Goal: Task Accomplishment & Management: Complete application form

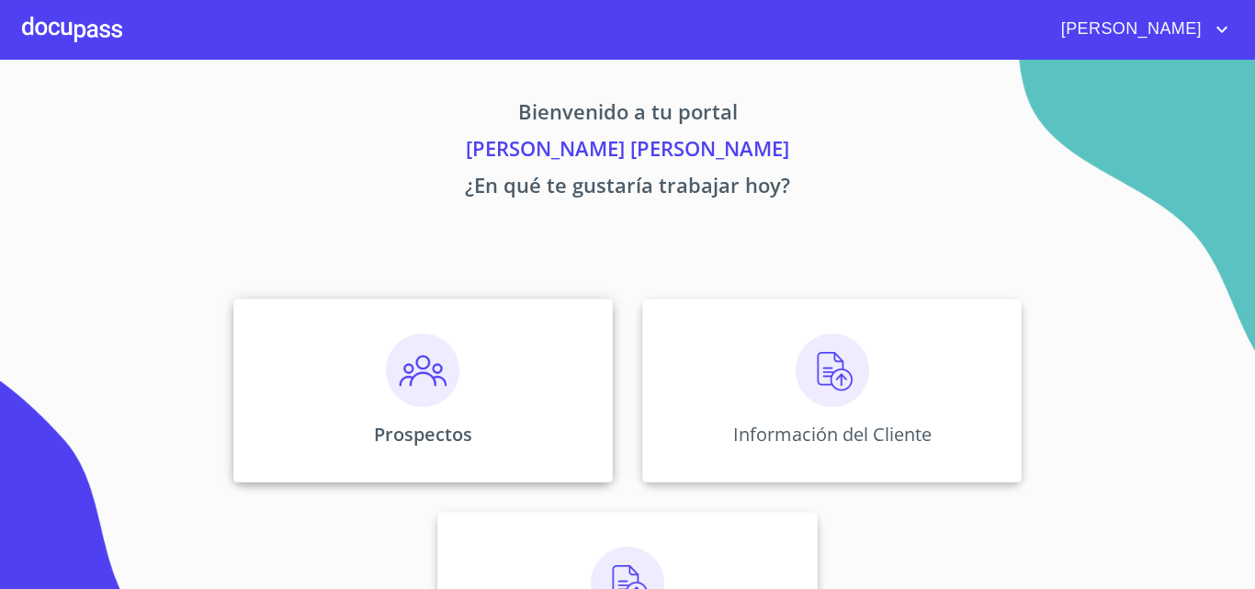
click at [430, 364] on img at bounding box center [423, 371] width 74 height 74
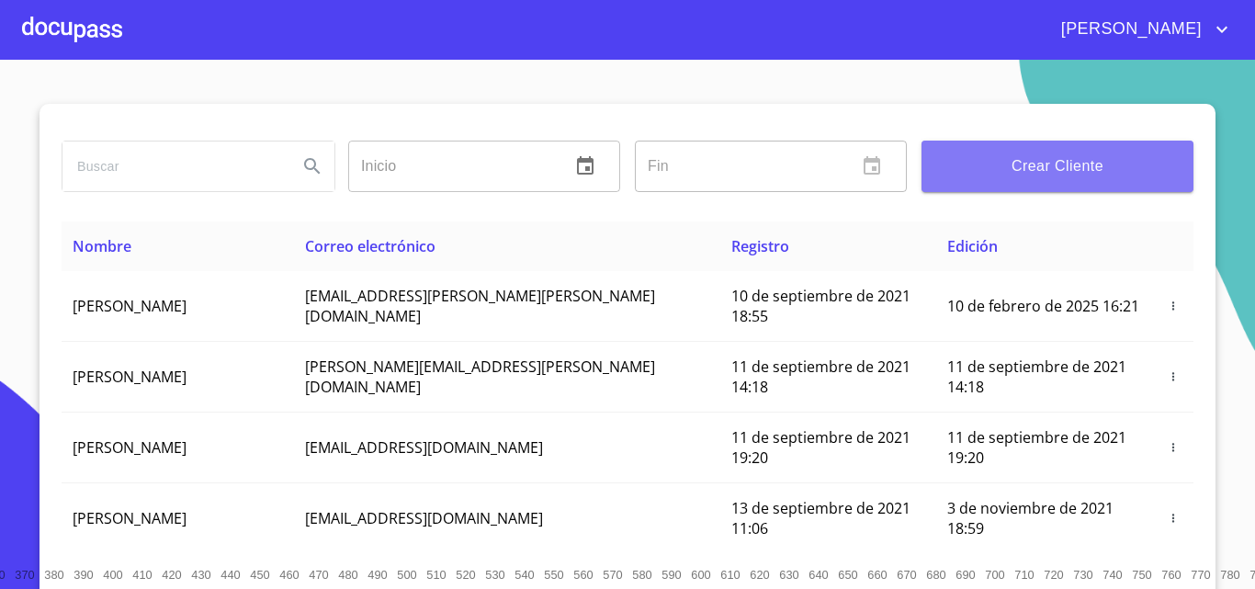
click at [985, 163] on span "Crear Cliente" at bounding box center [1057, 166] width 243 height 26
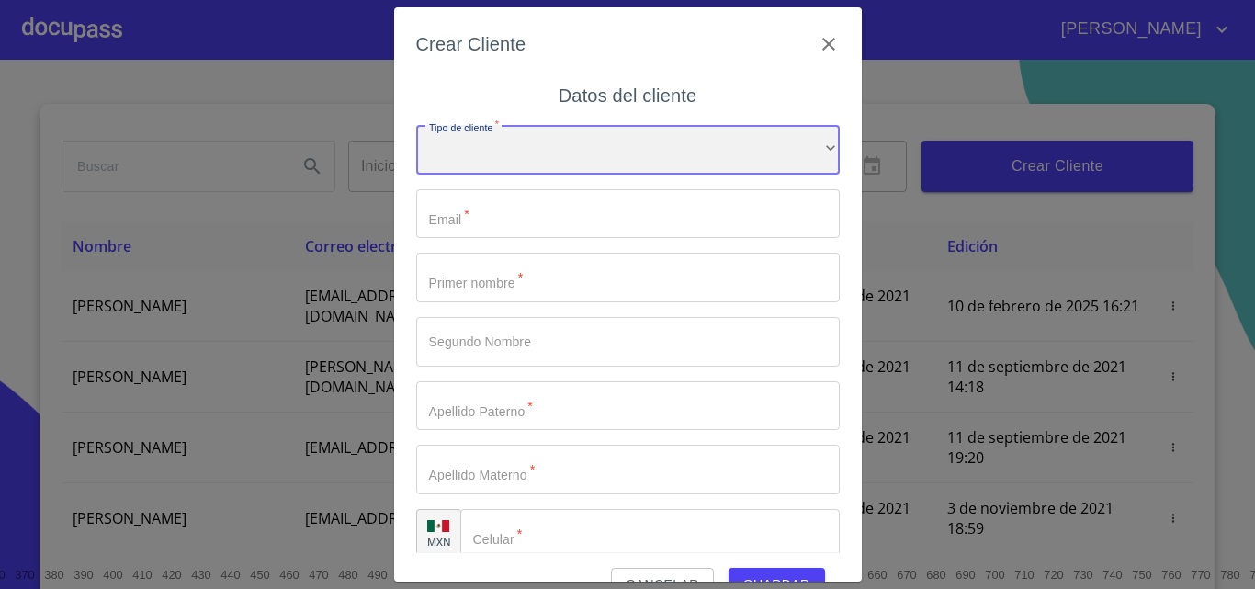
click at [580, 128] on div "​" at bounding box center [628, 150] width 424 height 50
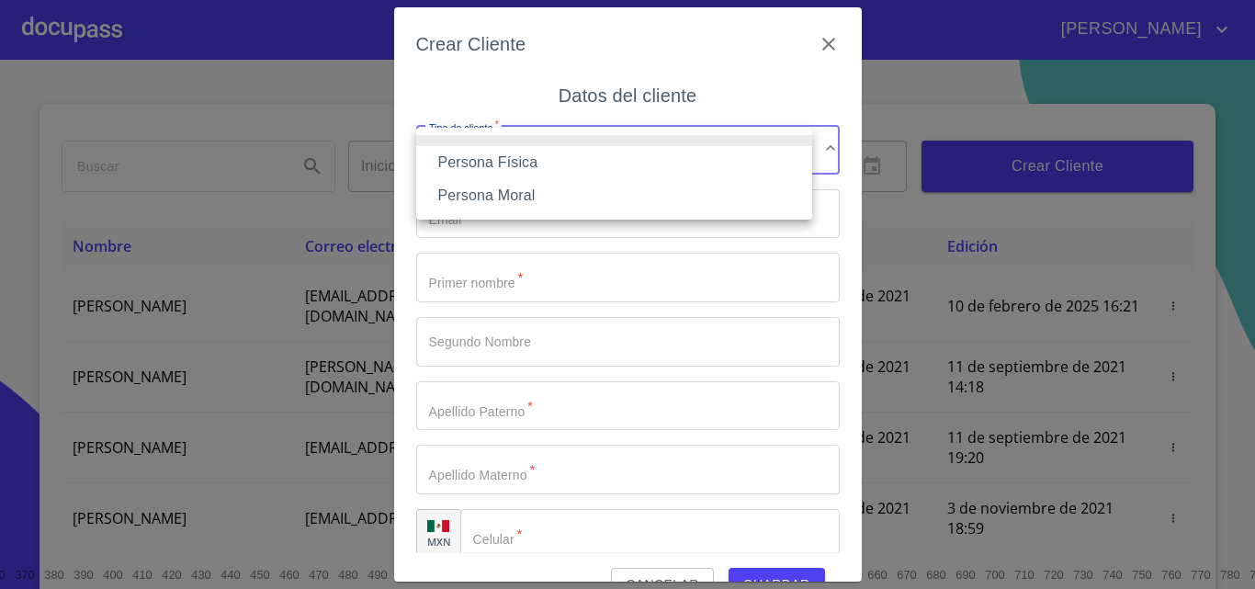
click at [564, 160] on li "Persona Física" at bounding box center [614, 162] width 396 height 33
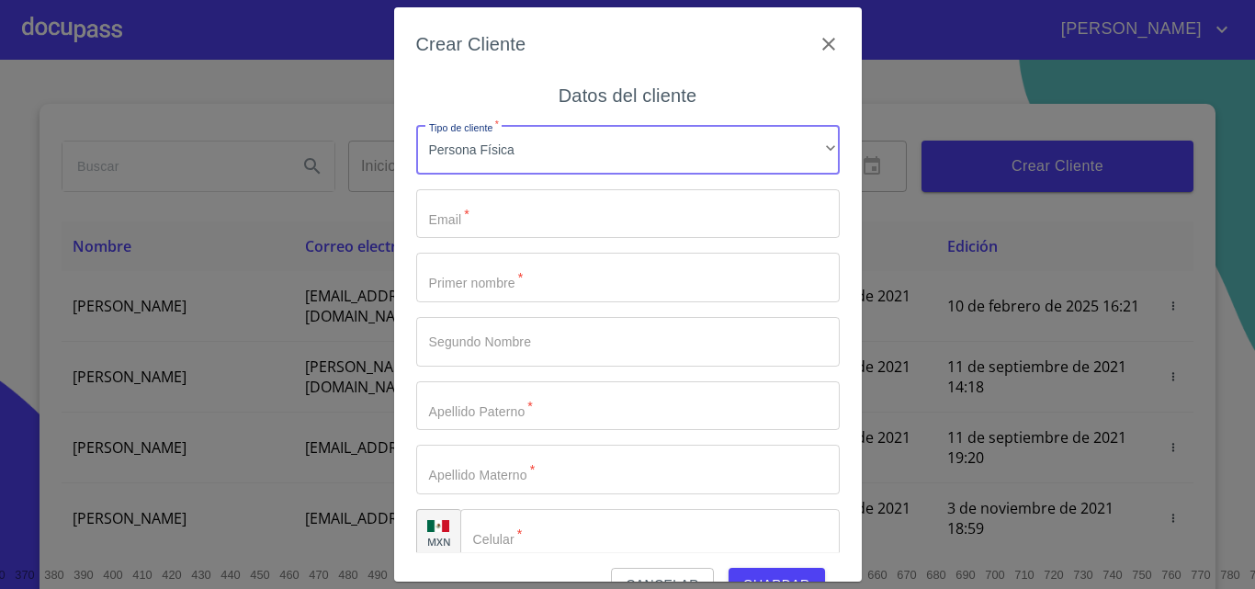
click at [563, 206] on input "Tipo de cliente   *" at bounding box center [628, 214] width 424 height 50
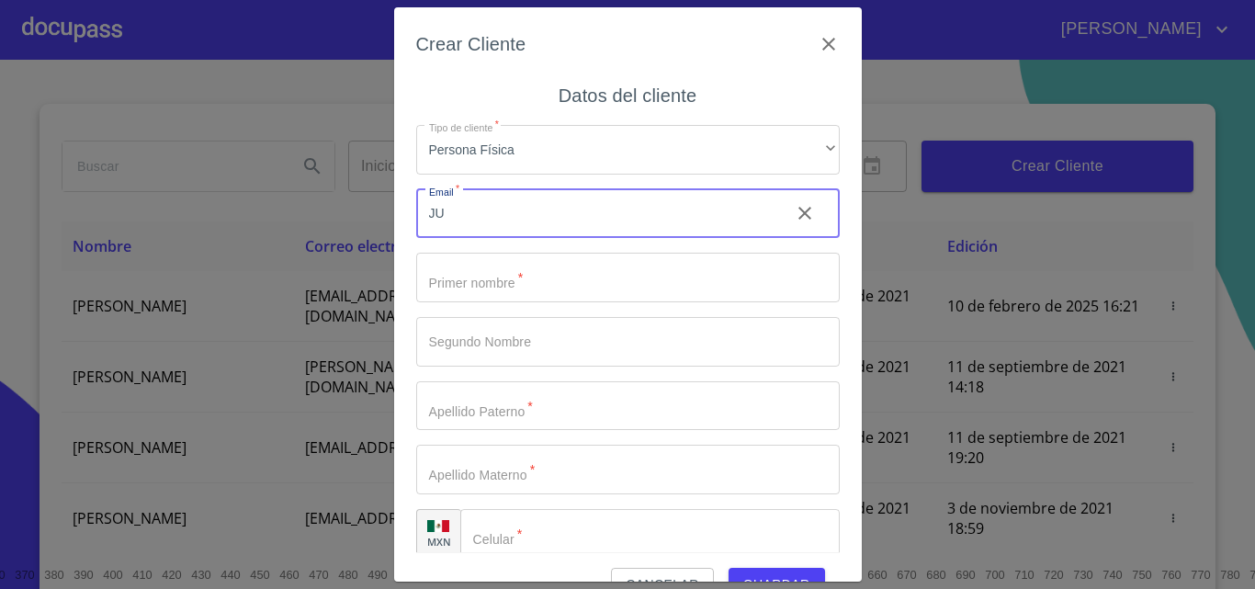
type input "J"
type input "[EMAIL_ADDRESS][DOMAIN_NAME]"
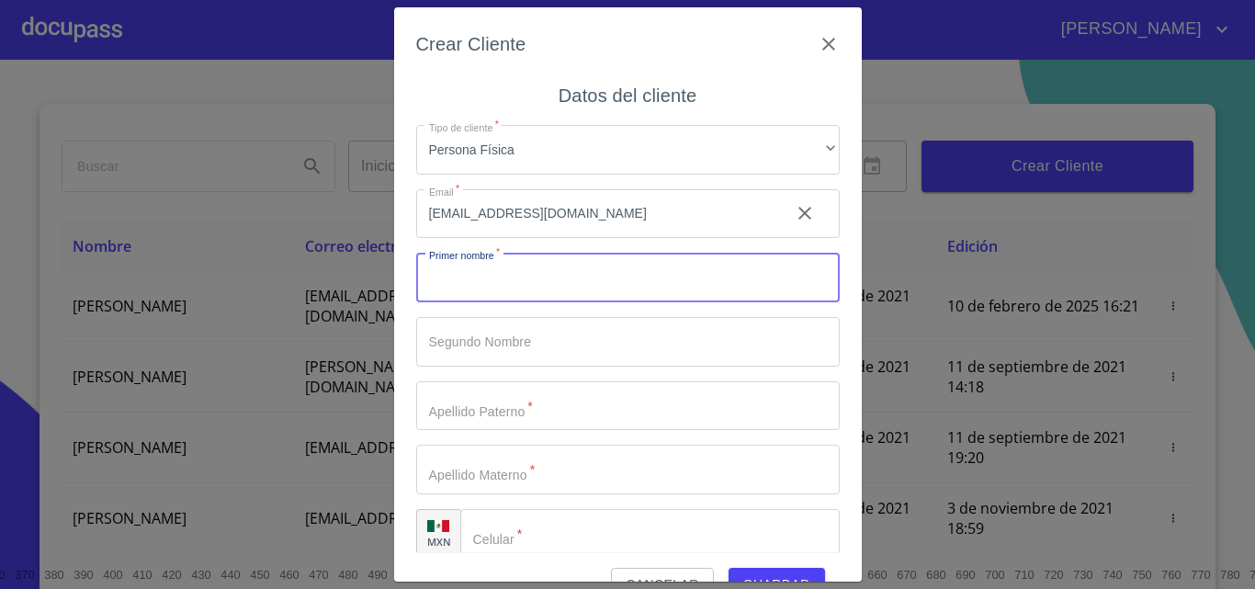
click at [544, 274] on input "Tipo de cliente   *" at bounding box center [628, 278] width 424 height 50
type input "j"
type input "[PERSON_NAME]"
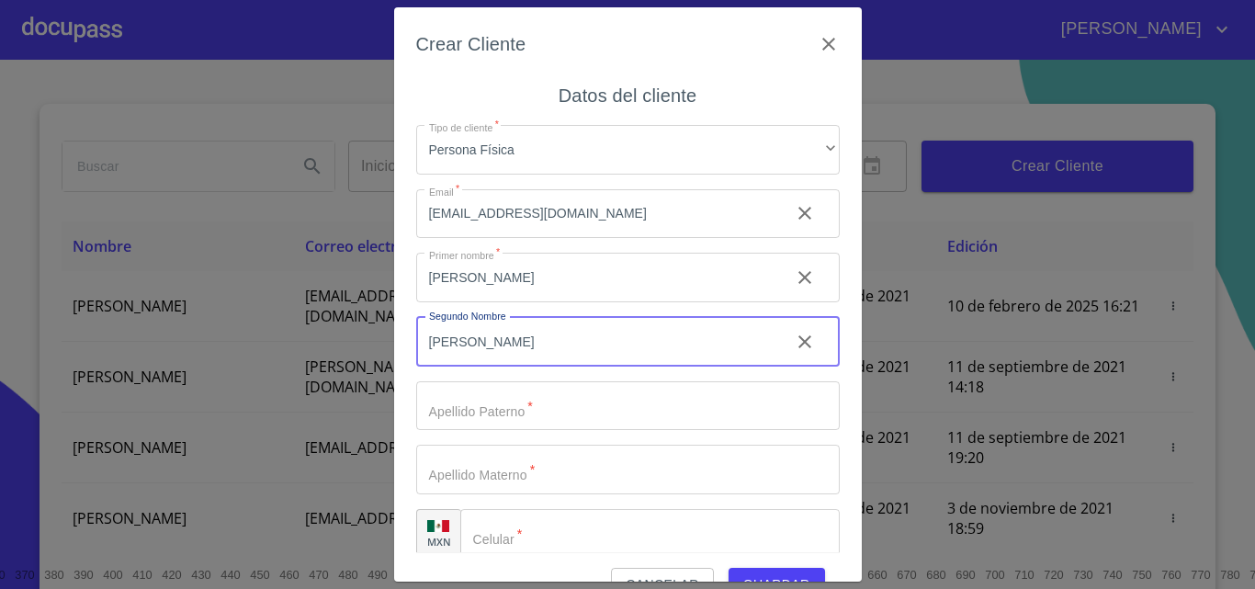
type input "[PERSON_NAME]"
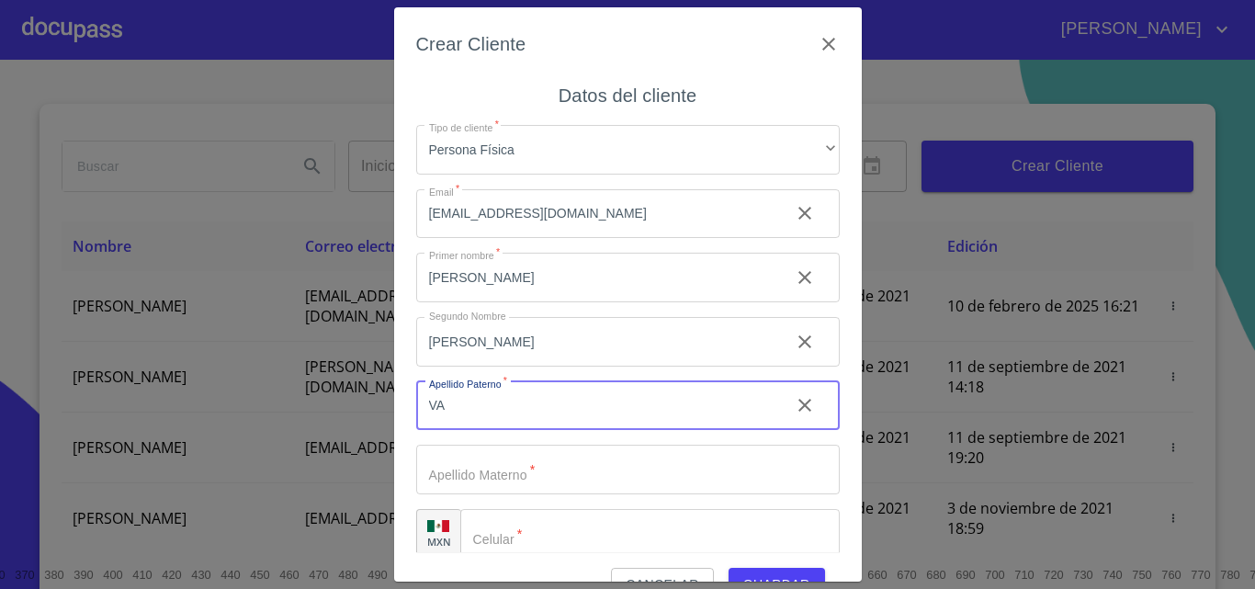
type input "V"
type input "RAMIREZ"
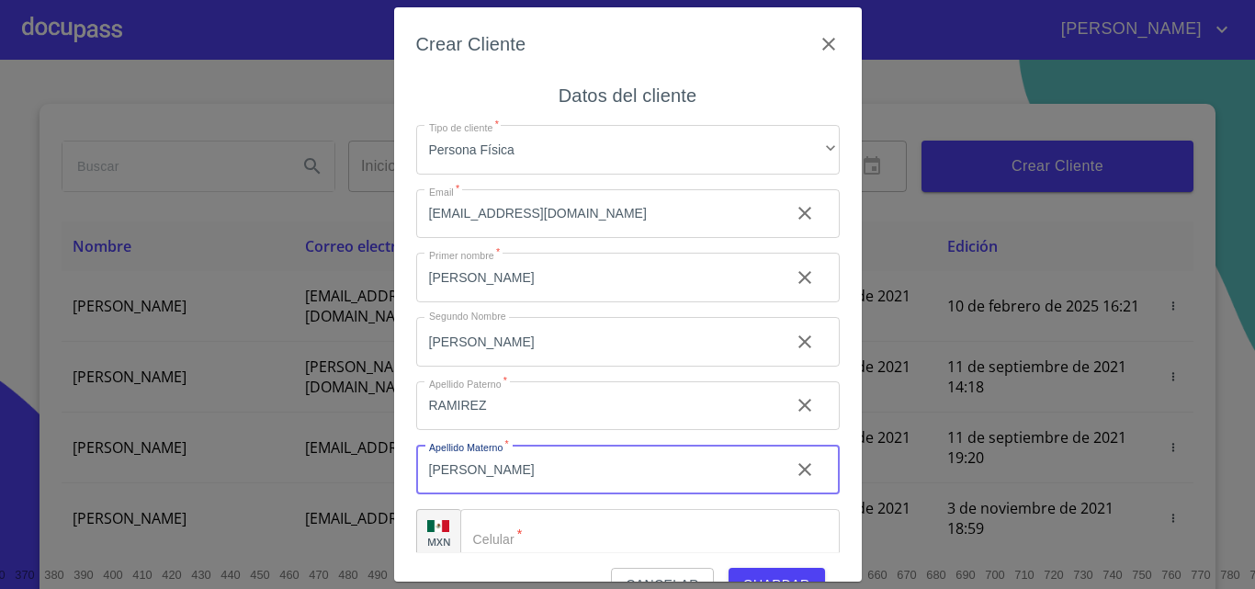
scroll to position [21, 0]
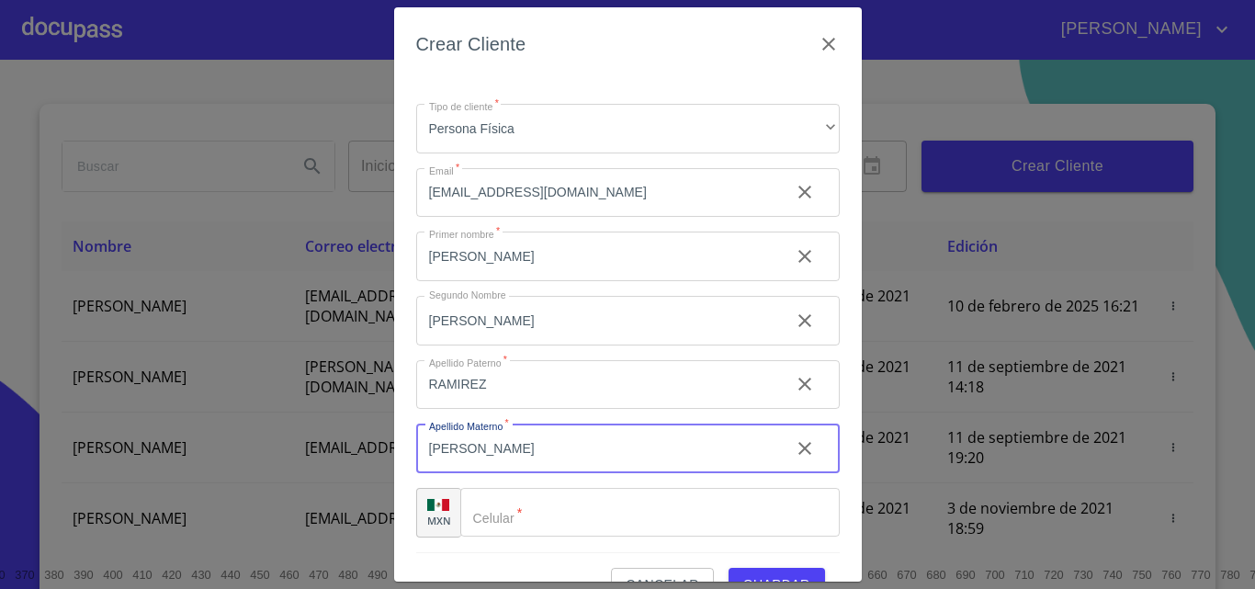
type input "[PERSON_NAME]"
click at [508, 520] on input "Tipo de cliente   *" at bounding box center [650, 513] width 380 height 50
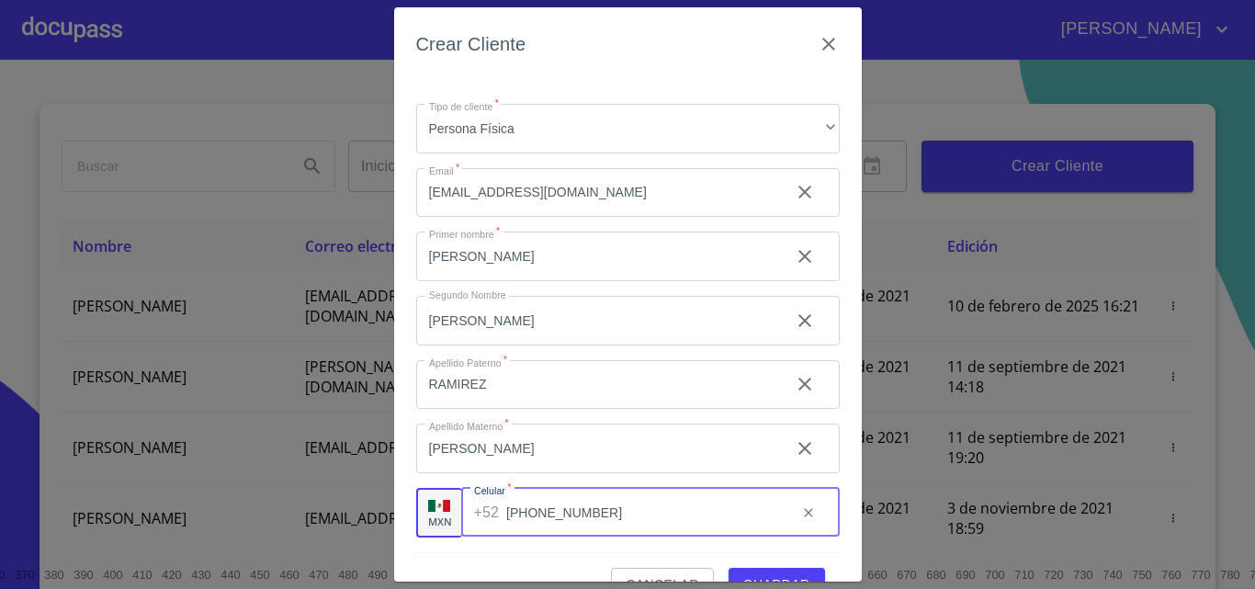
scroll to position [41, 0]
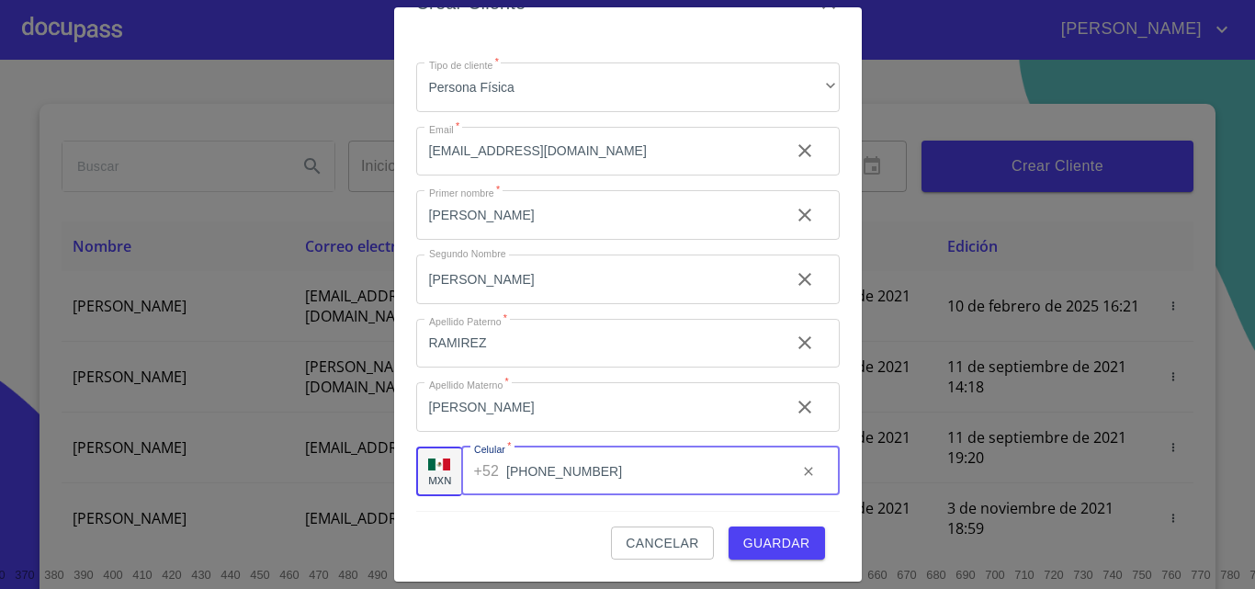
type input "[PHONE_NUMBER]"
click at [748, 539] on span "Guardar" at bounding box center [776, 543] width 67 height 23
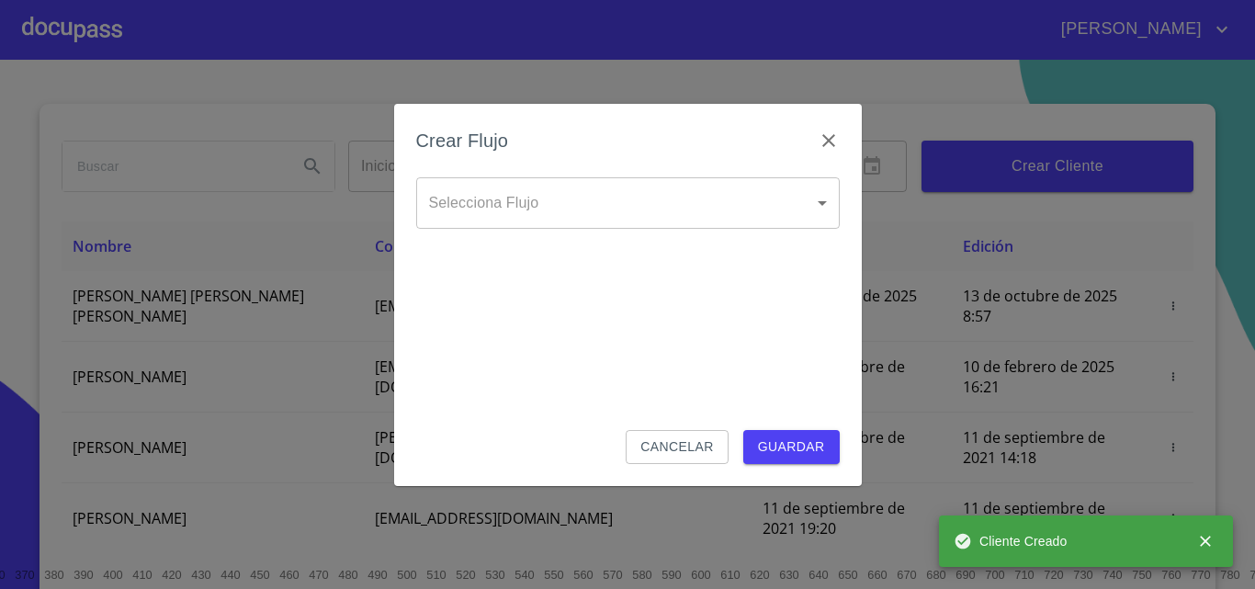
click at [648, 215] on body "[PERSON_NAME] ​ Fin ​ Crear Cliente Nombre Correo electrónico Registro Edición …" at bounding box center [627, 294] width 1255 height 589
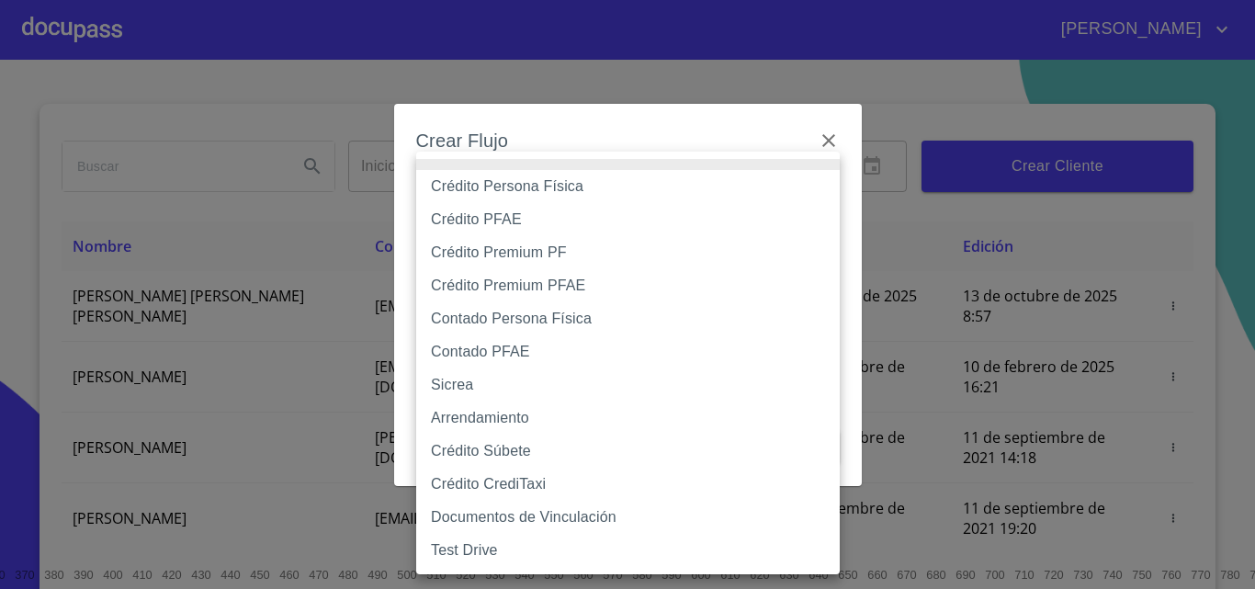
click at [633, 189] on li "Crédito Persona Física" at bounding box center [628, 186] width 424 height 33
type input "6009fb3c7d1714eb8809aa97"
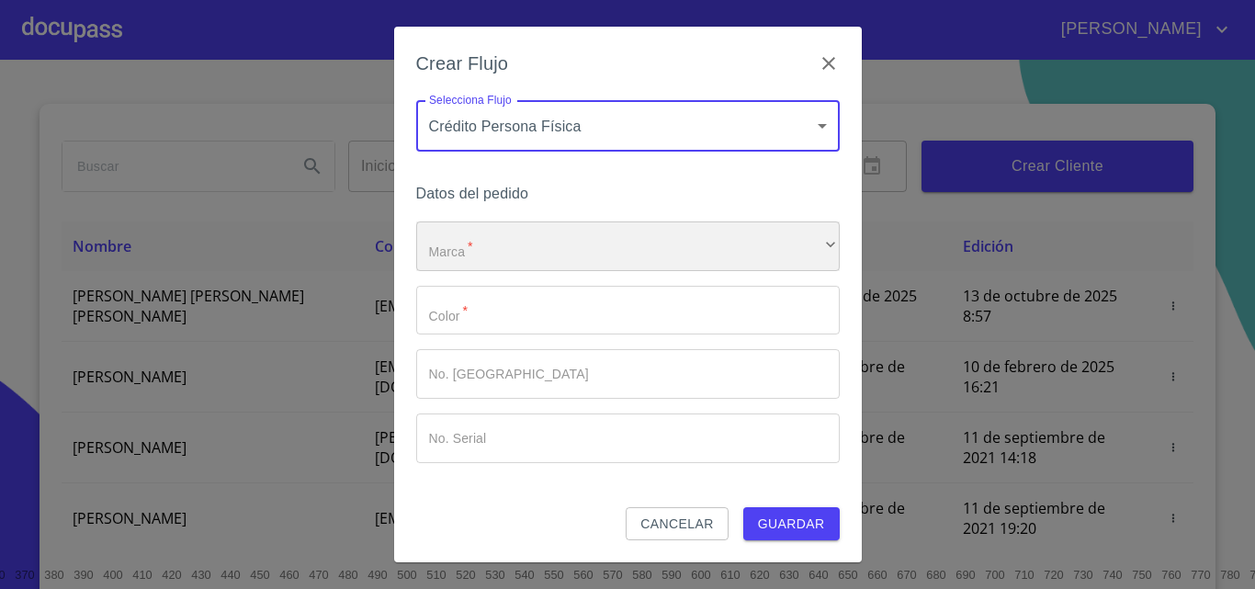
click at [626, 228] on div "​" at bounding box center [628, 246] width 424 height 50
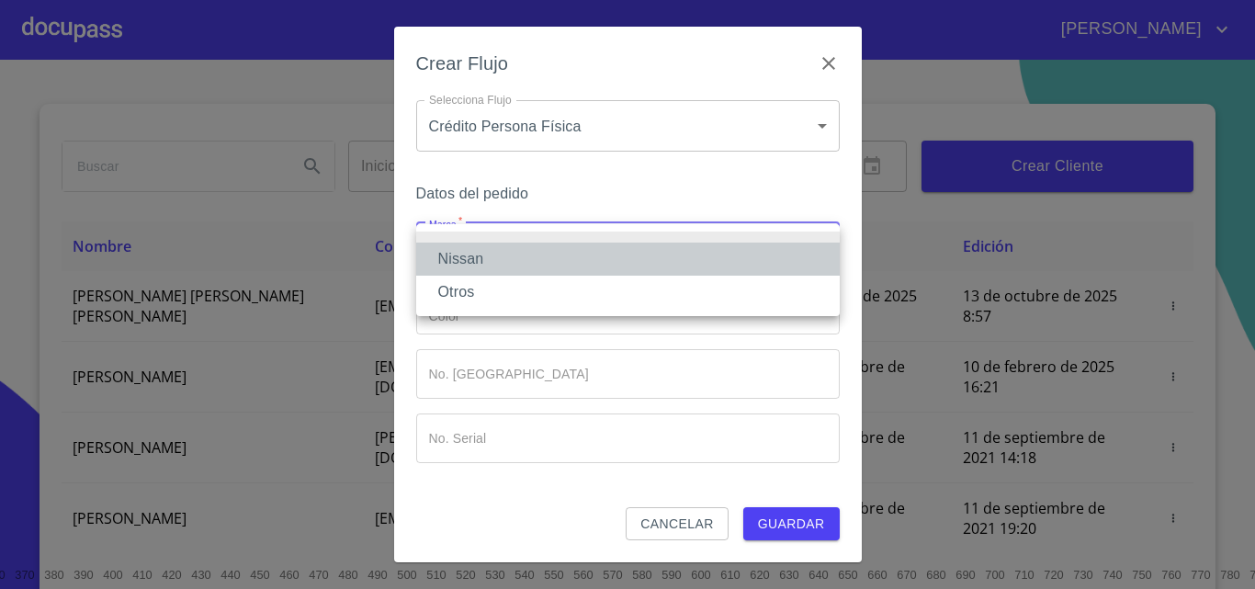
click at [626, 253] on li "Nissan" at bounding box center [628, 259] width 424 height 33
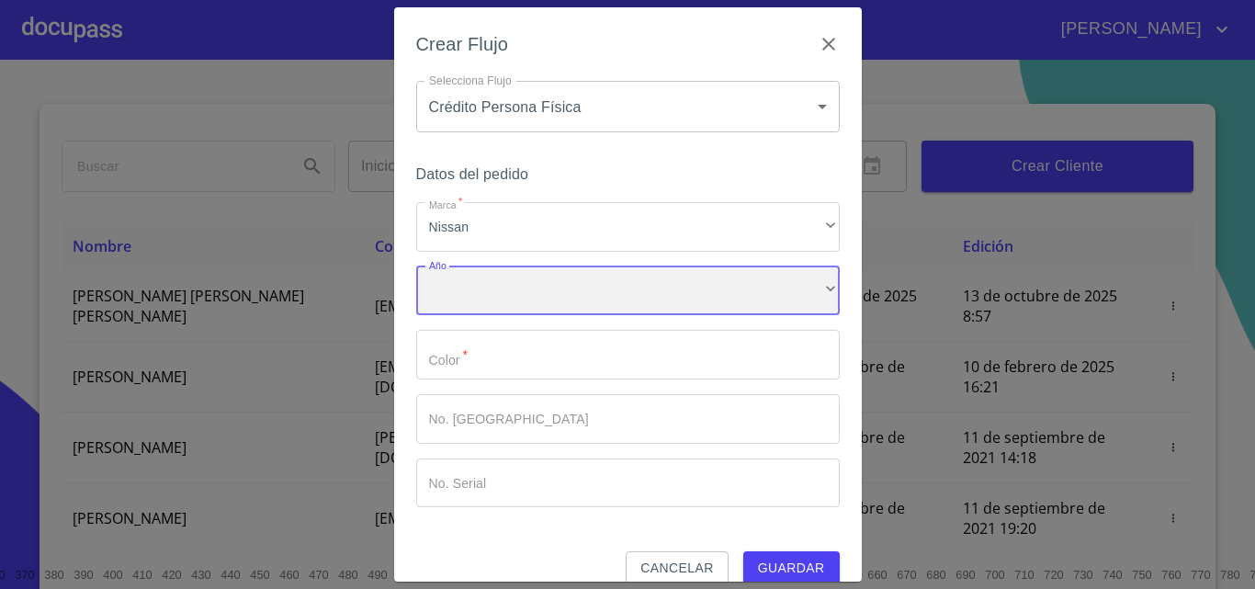
click at [625, 278] on div "​" at bounding box center [628, 292] width 424 height 50
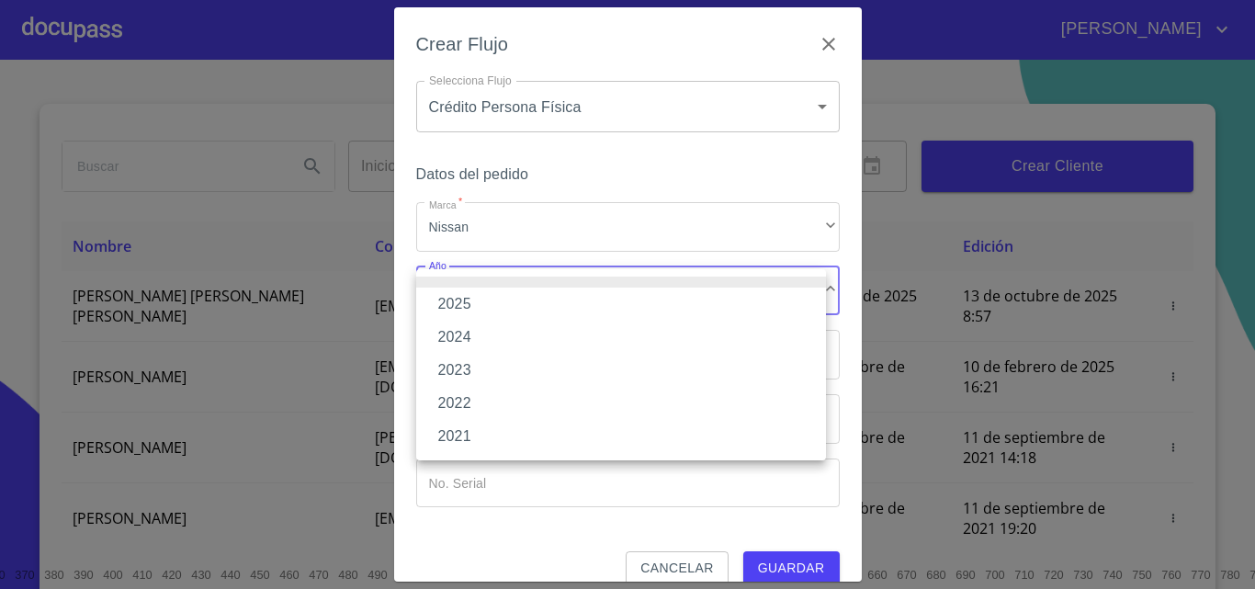
click at [630, 307] on li "2025" at bounding box center [621, 304] width 410 height 33
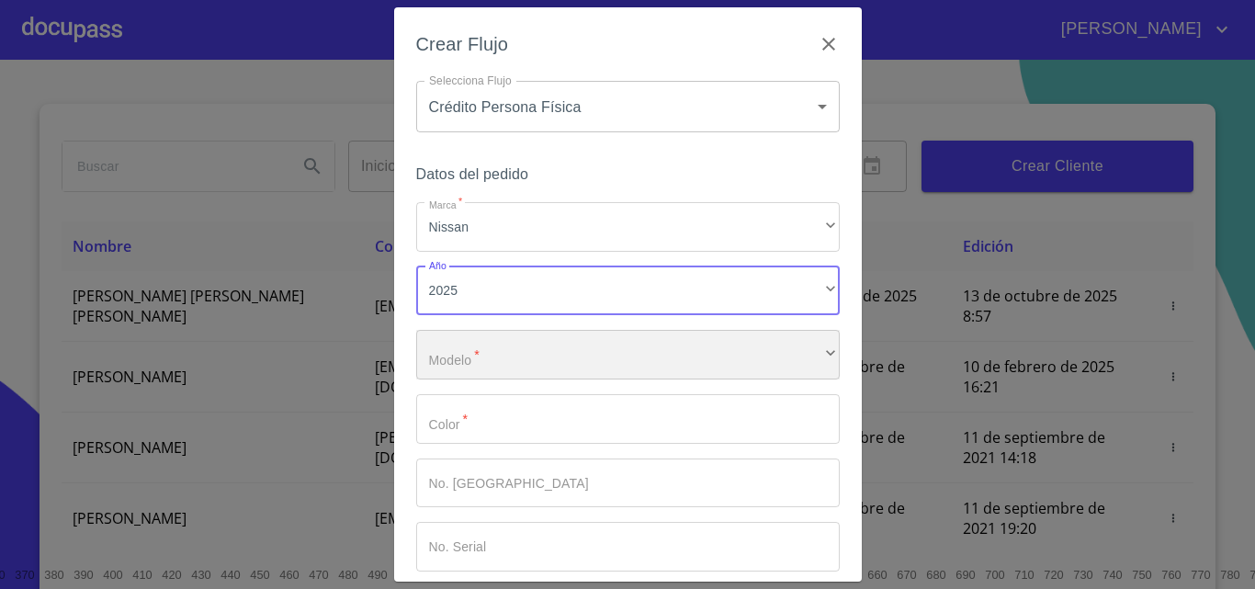
click at [639, 342] on div "​" at bounding box center [628, 355] width 424 height 50
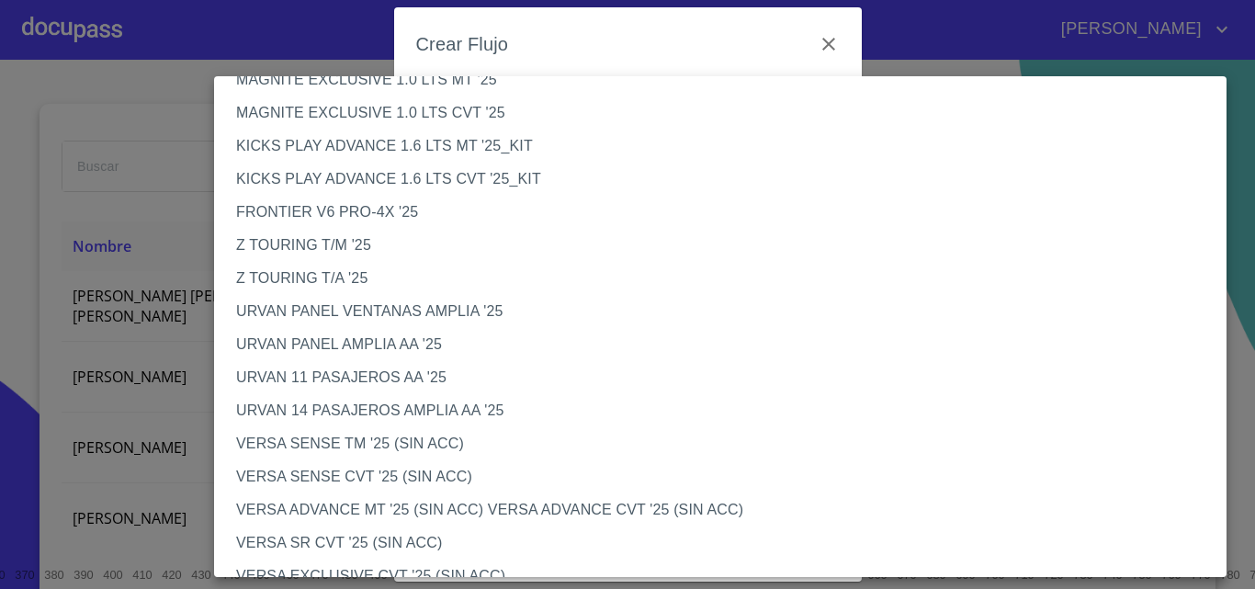
scroll to position [368, 0]
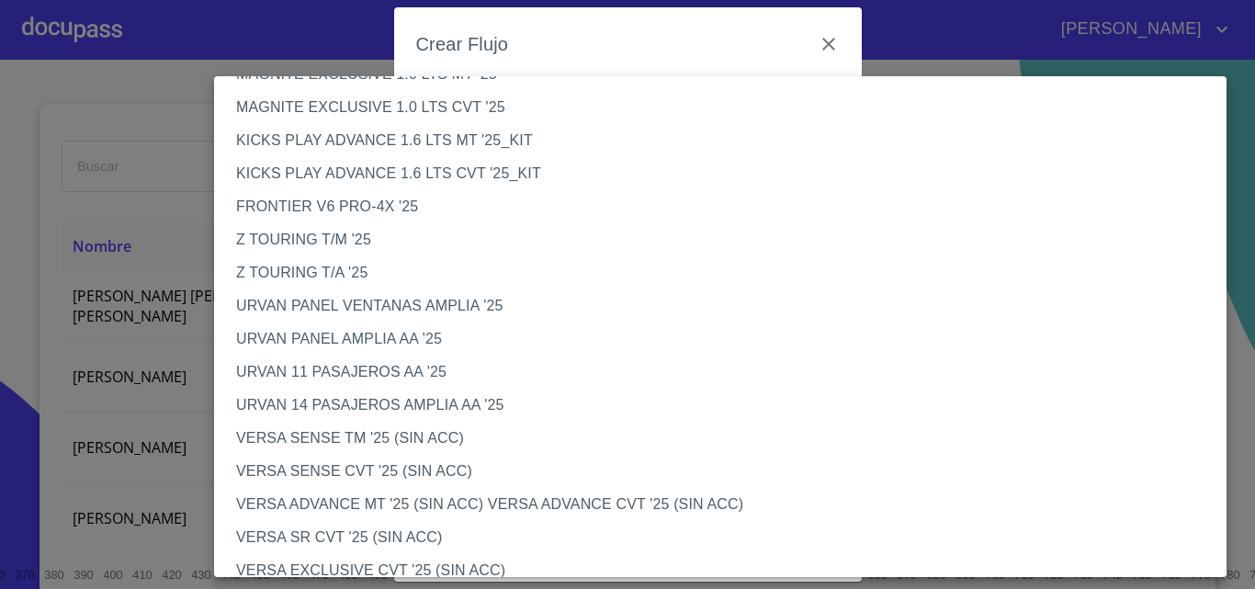
click at [368, 469] on li "VERSA SENSE CVT '25 (SIN ACC)" at bounding box center [727, 471] width 1027 height 33
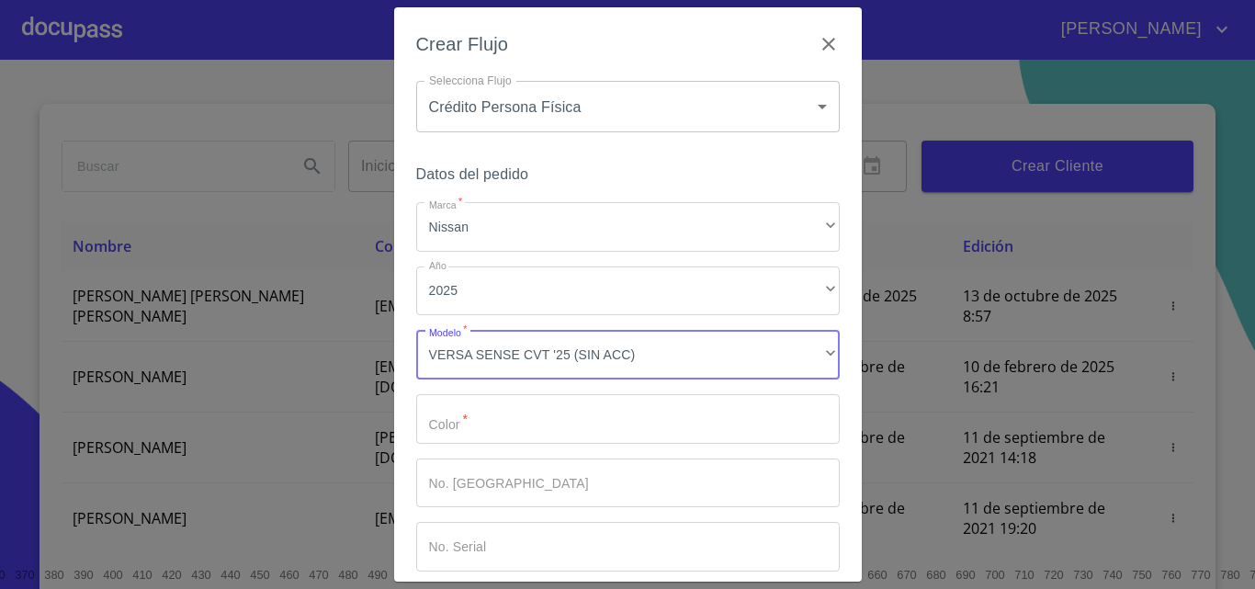
click at [518, 420] on input "Marca   *" at bounding box center [628, 419] width 424 height 50
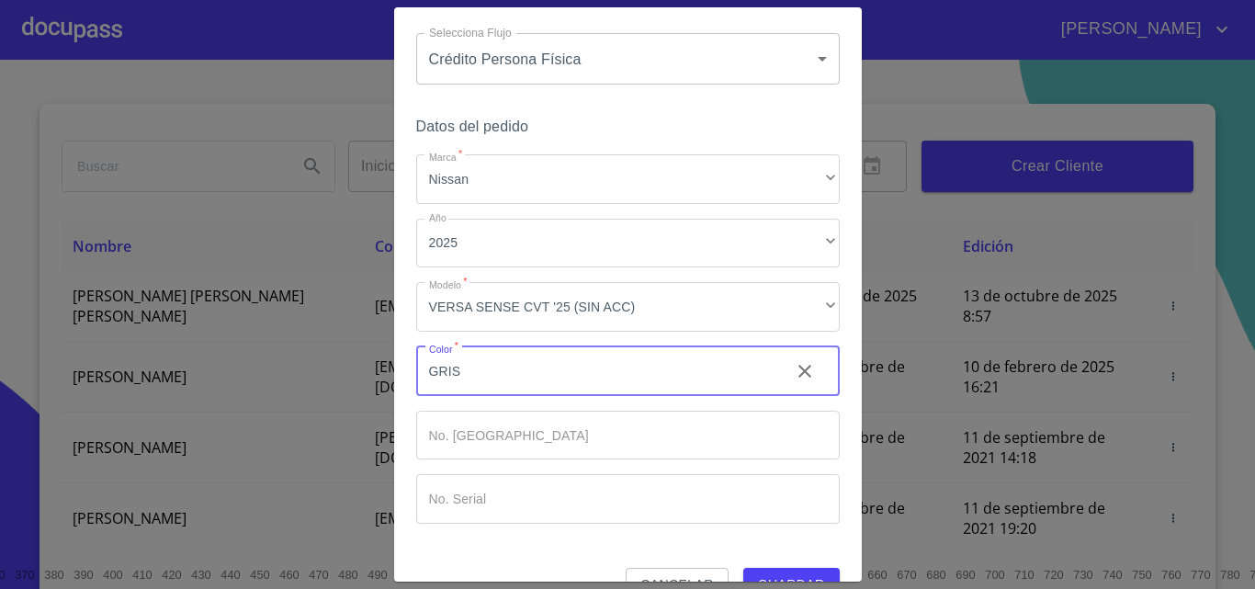
scroll to position [89, 0]
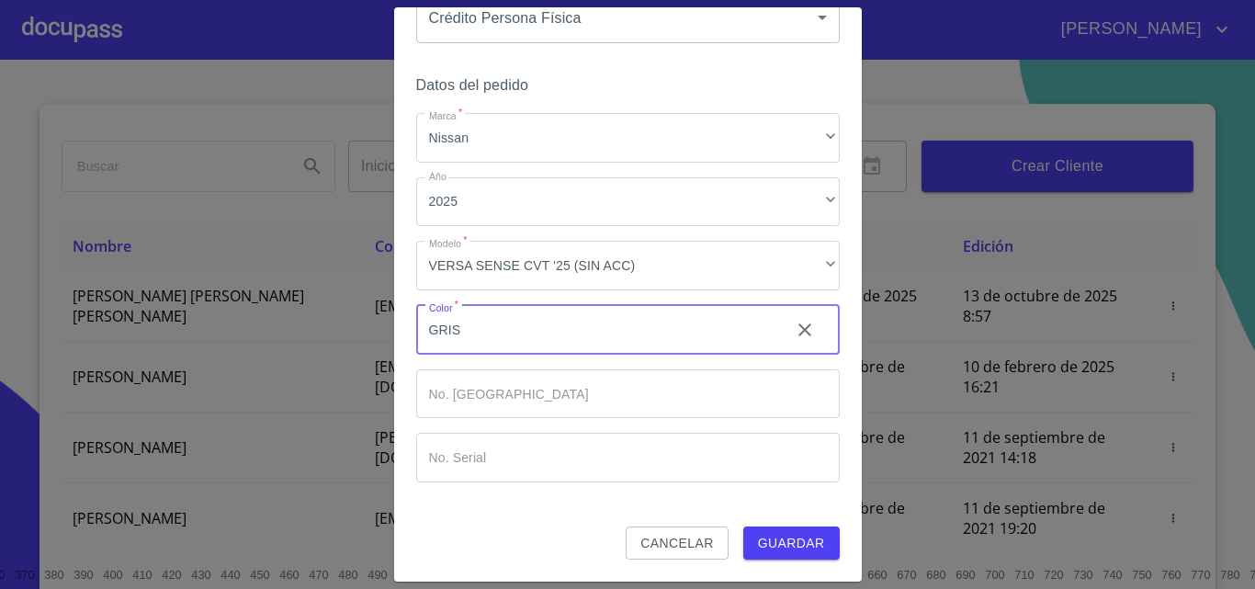
type input "GRIS"
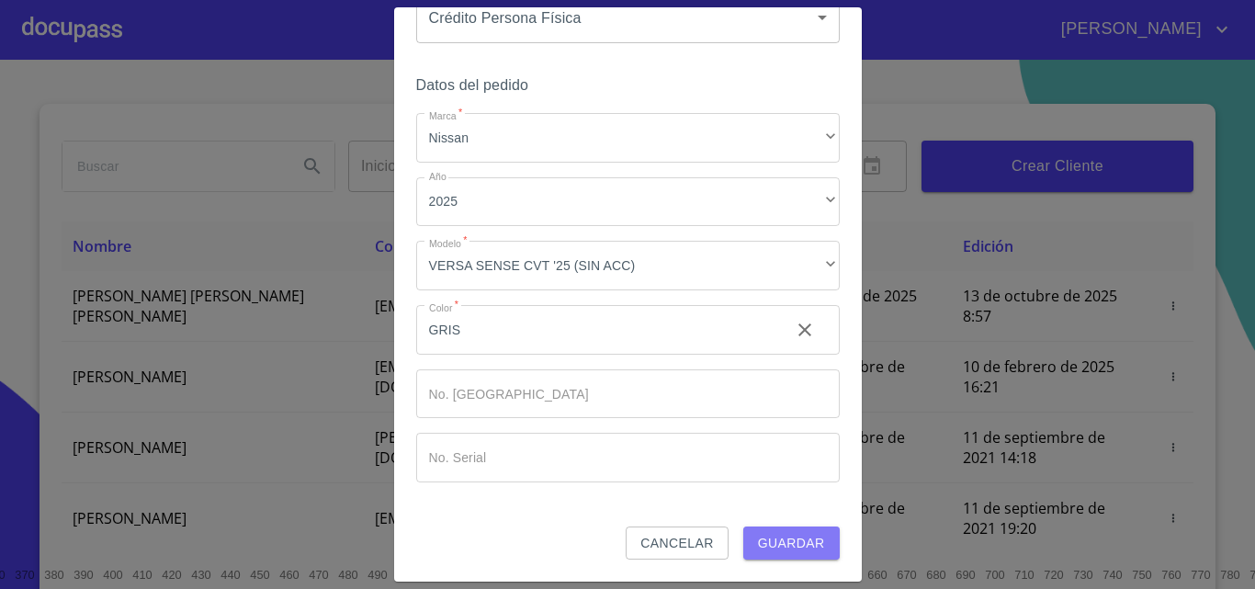
click at [758, 549] on span "Guardar" at bounding box center [791, 543] width 67 height 23
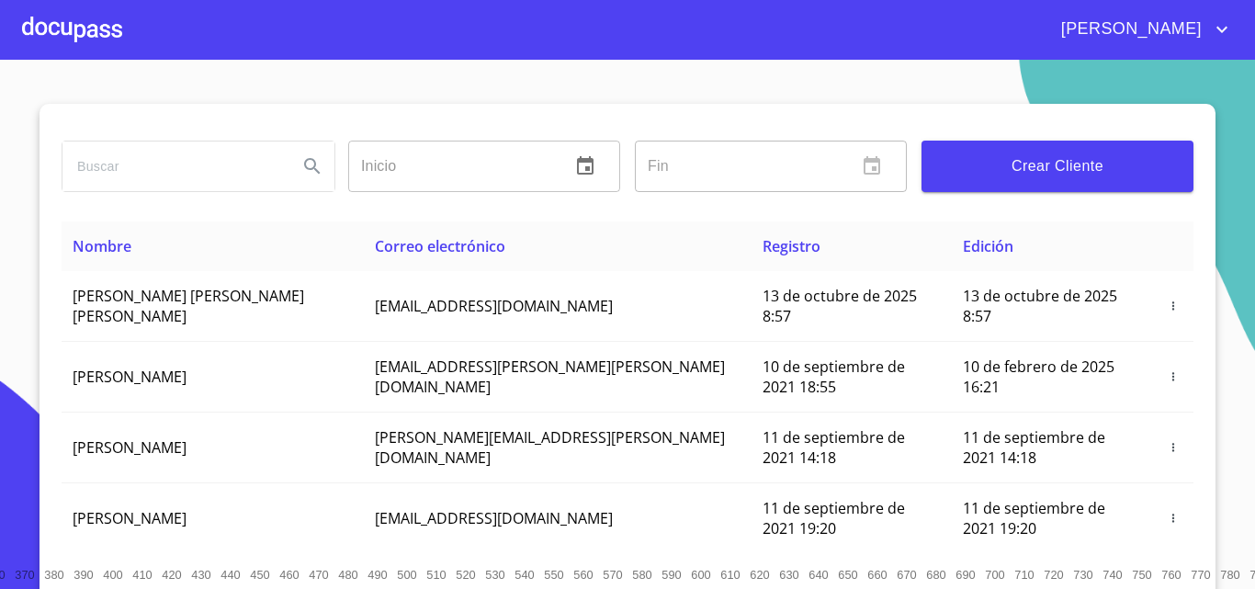
click at [72, 23] on div at bounding box center [72, 29] width 100 height 59
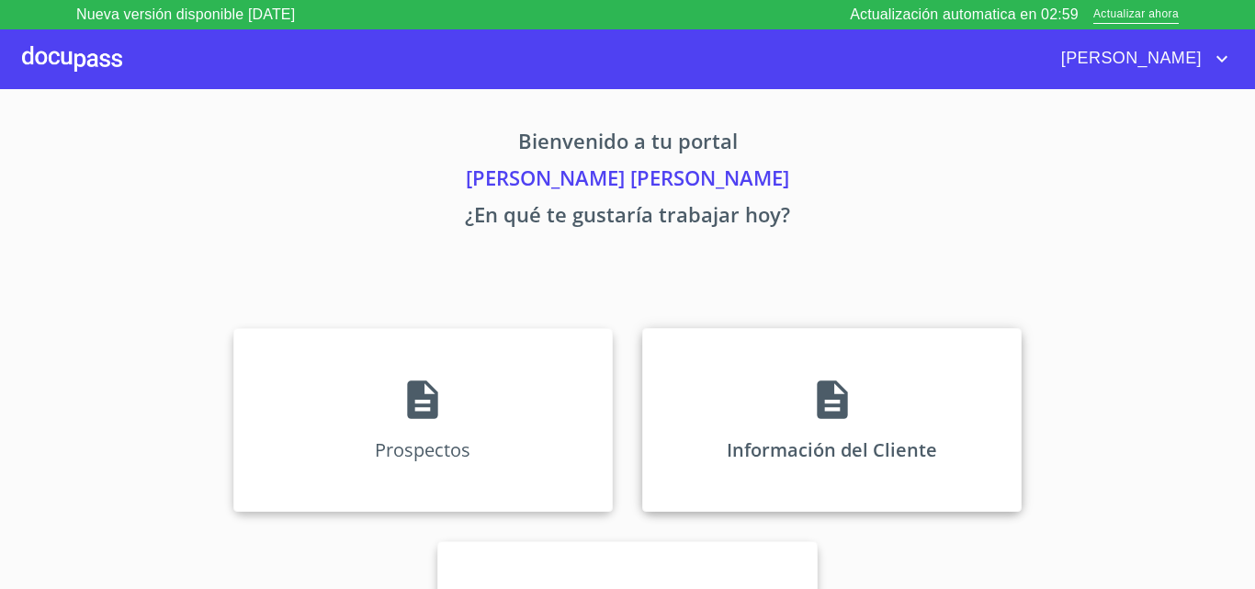
click at [772, 376] on div "Información del Cliente" at bounding box center [832, 420] width 380 height 184
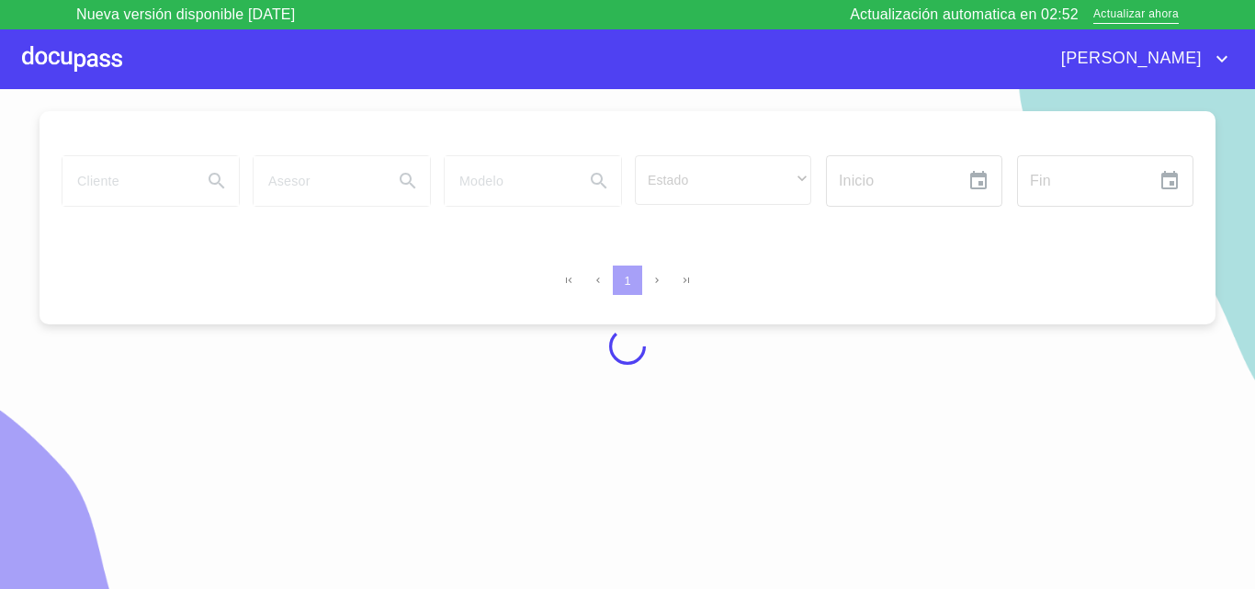
scroll to position [16, 0]
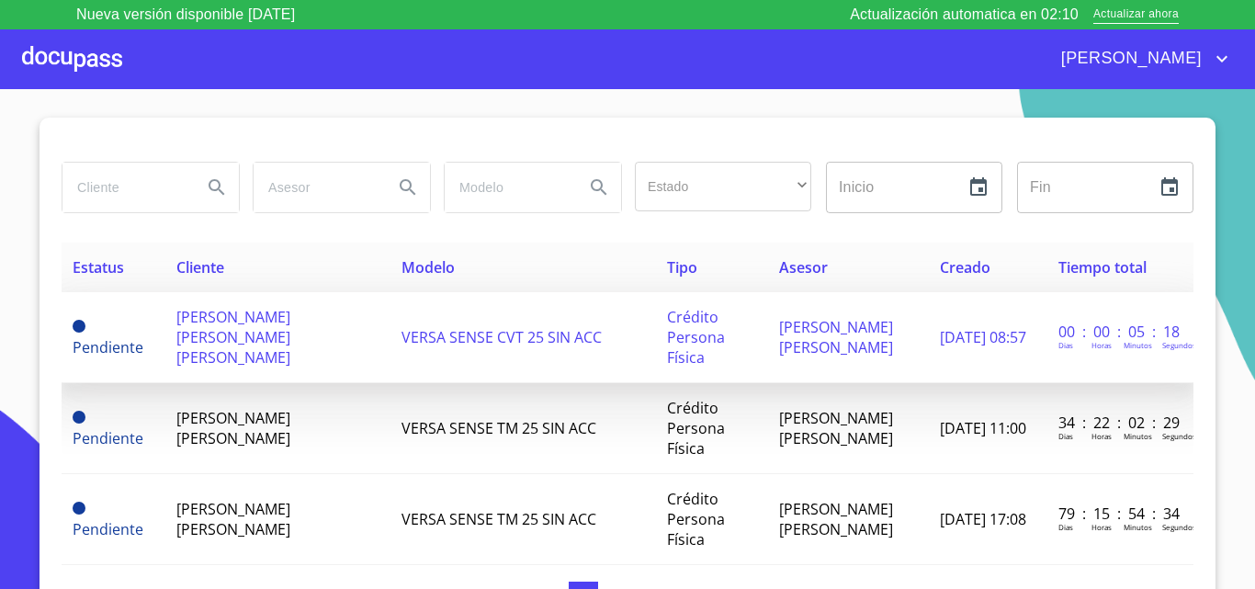
click at [391, 326] on td "VERSA SENSE CVT 25 SIN ACC" at bounding box center [524, 337] width 266 height 91
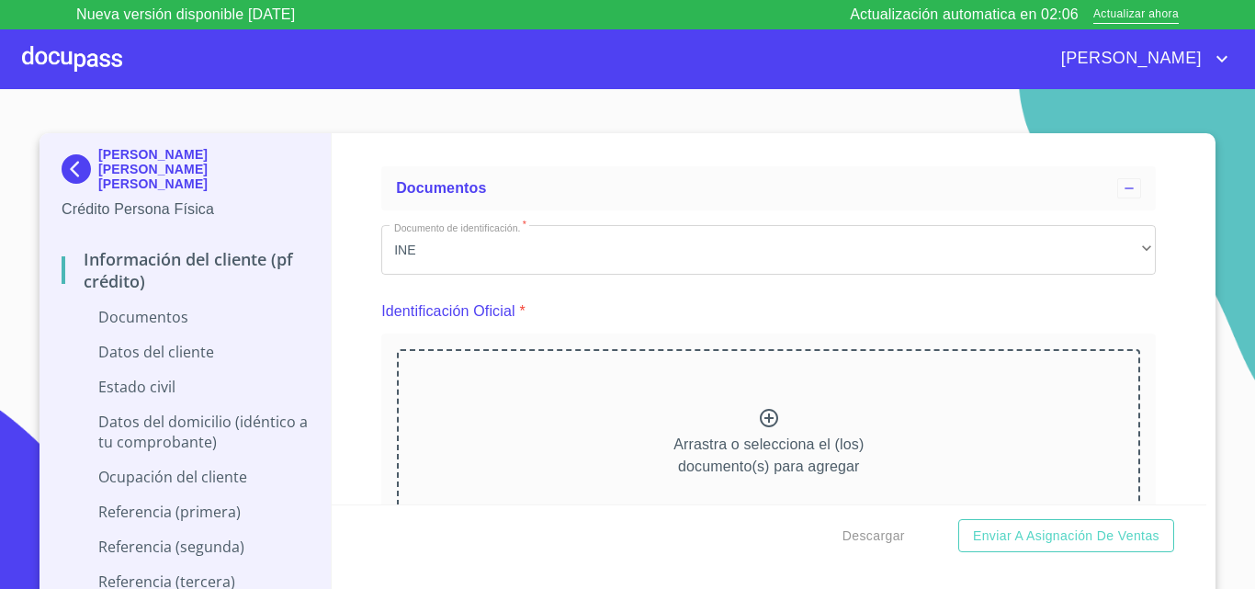
scroll to position [184, 0]
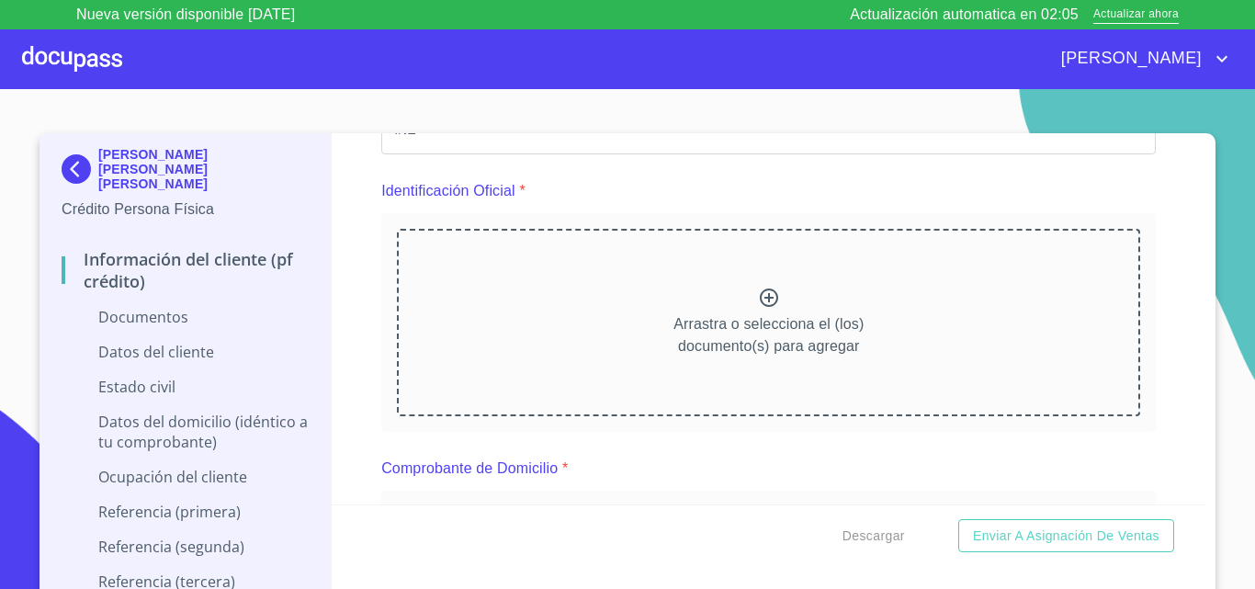
click at [758, 300] on icon at bounding box center [769, 298] width 22 height 22
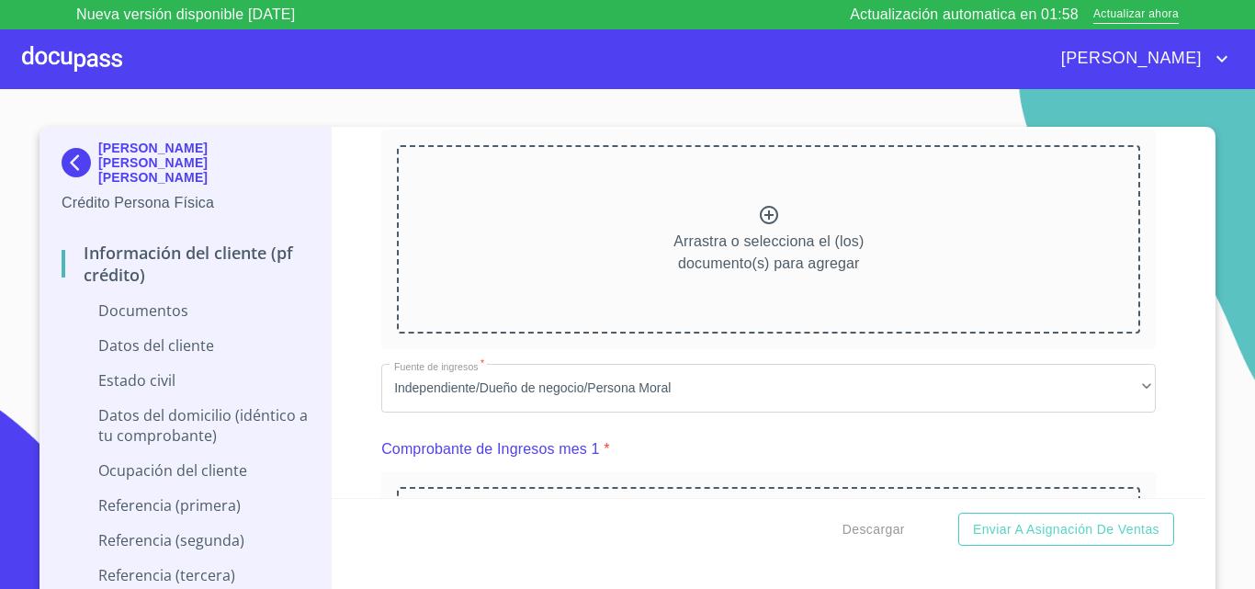
scroll to position [735, 0]
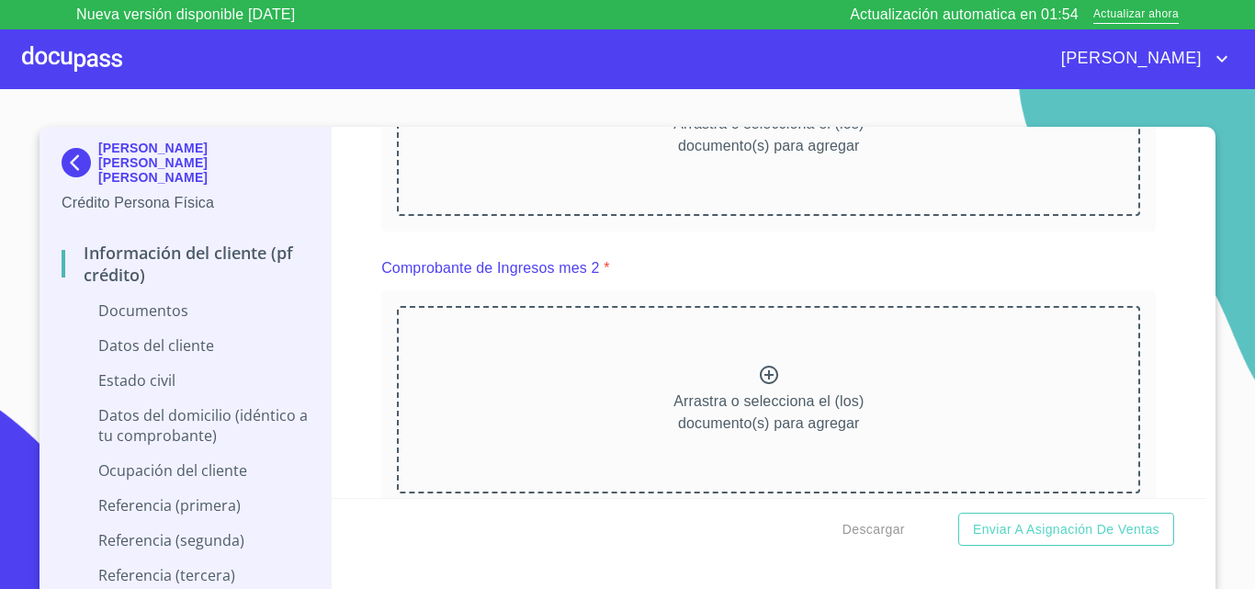
scroll to position [994, 0]
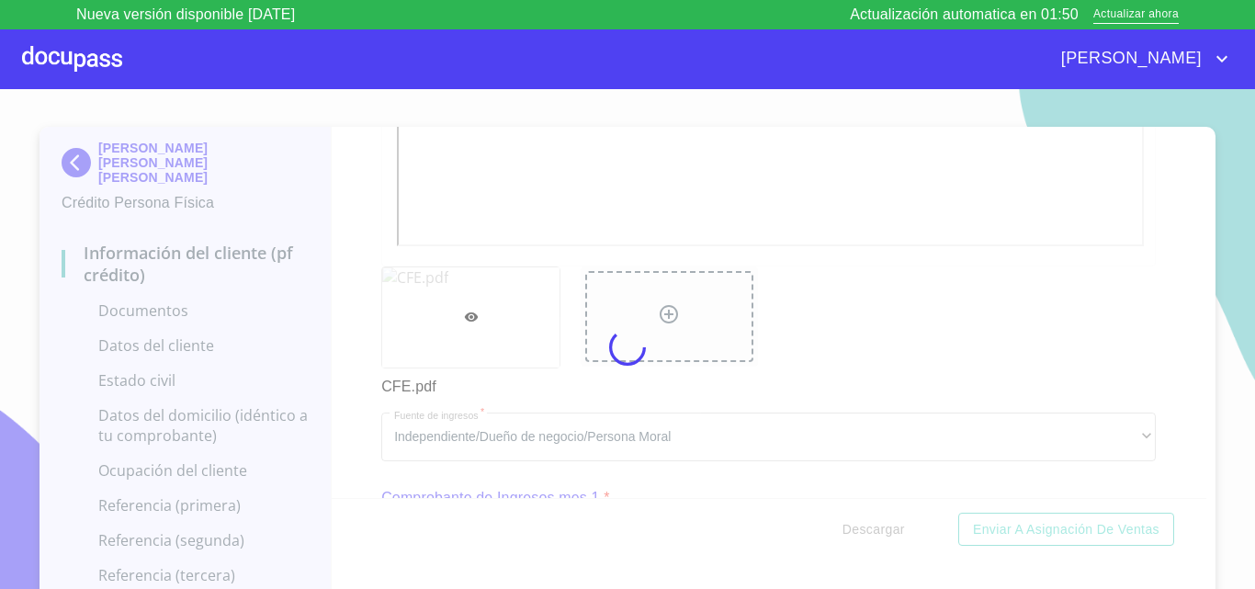
click at [353, 313] on div at bounding box center [627, 347] width 1255 height 529
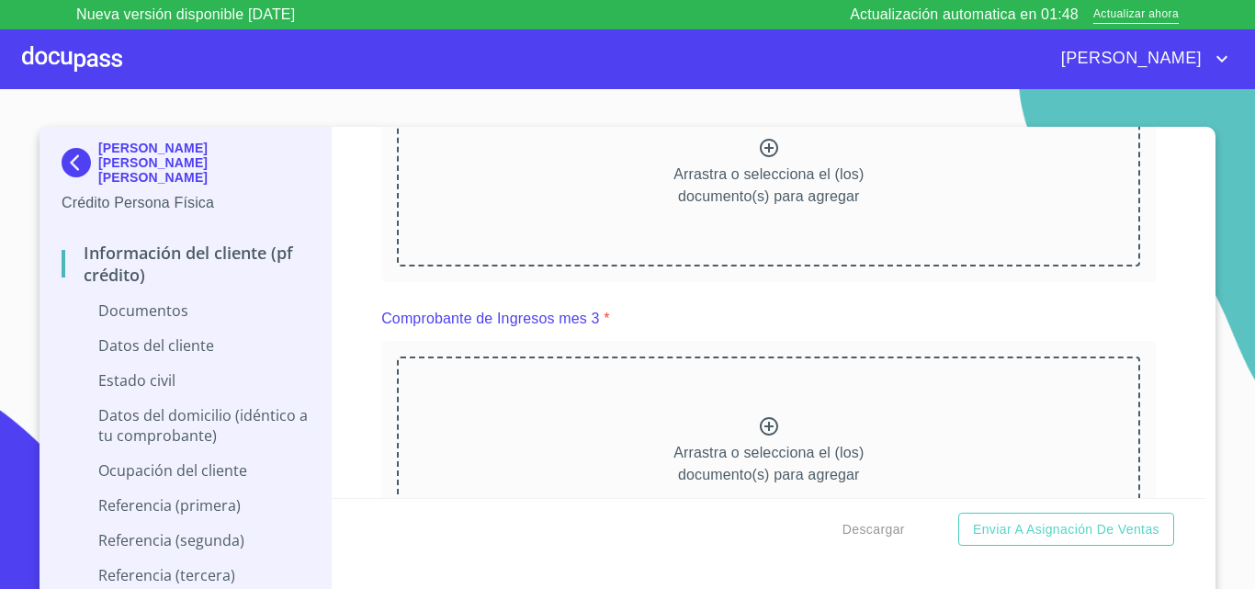
scroll to position [1638, 0]
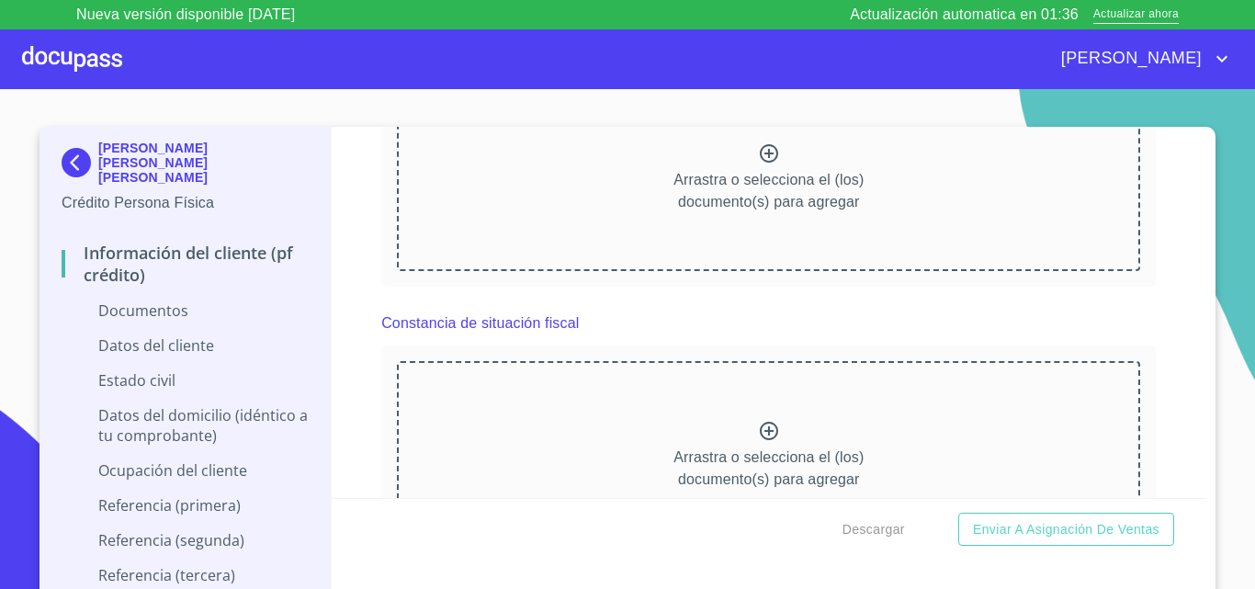
scroll to position [3476, 0]
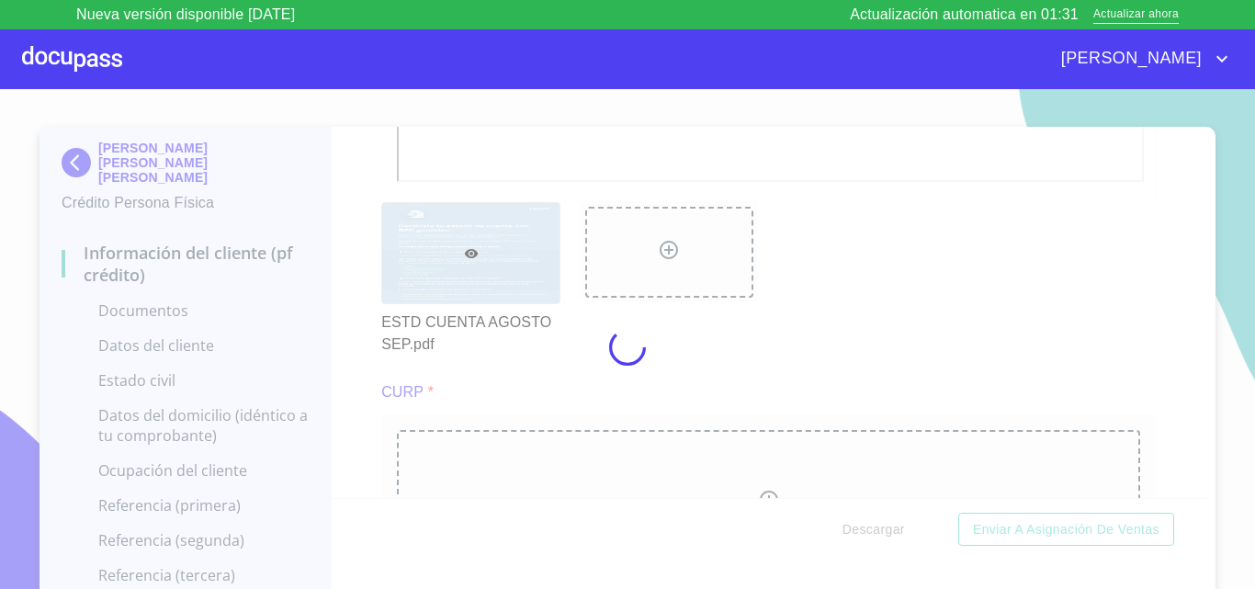
click at [351, 353] on div at bounding box center [627, 347] width 1255 height 529
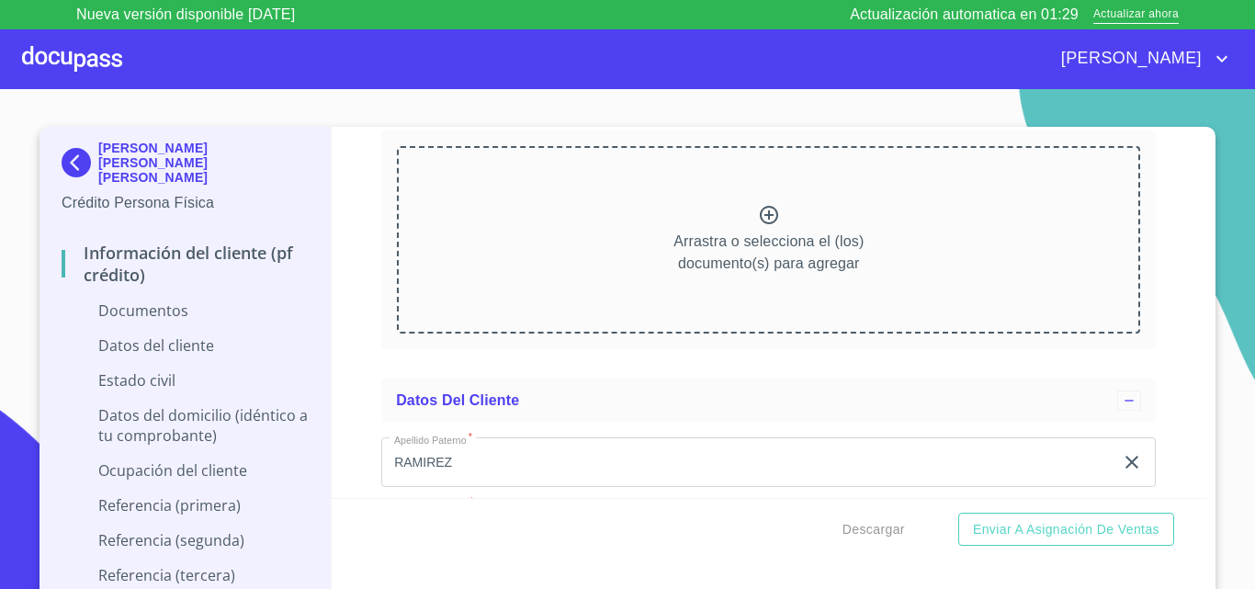
scroll to position [4027, 0]
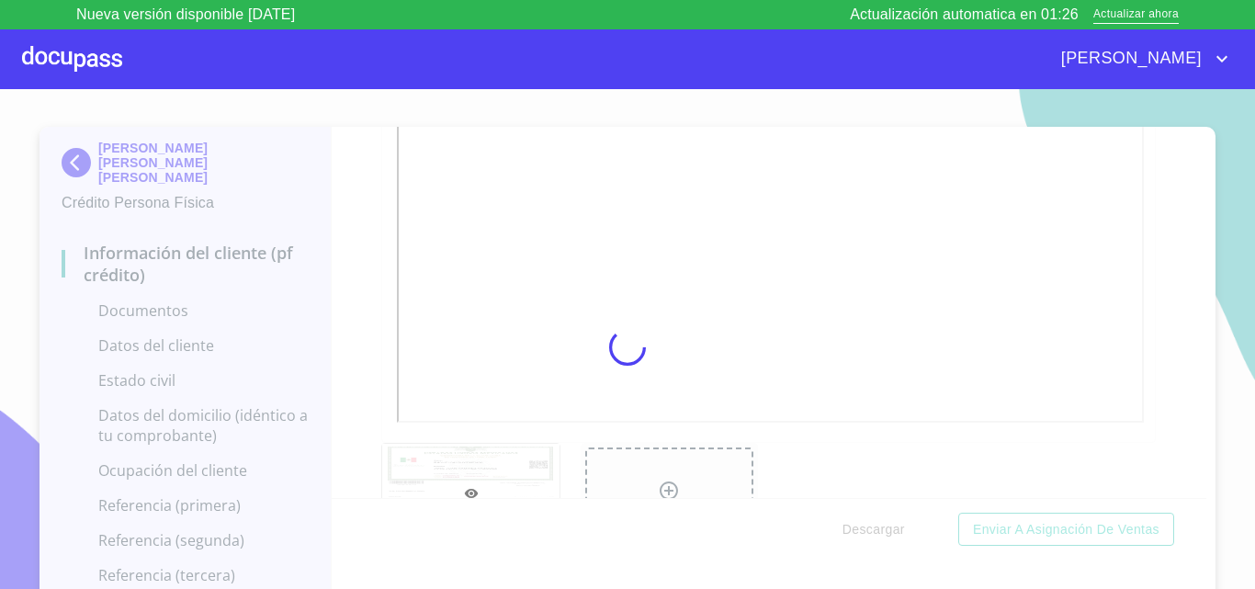
scroll to position [6, 0]
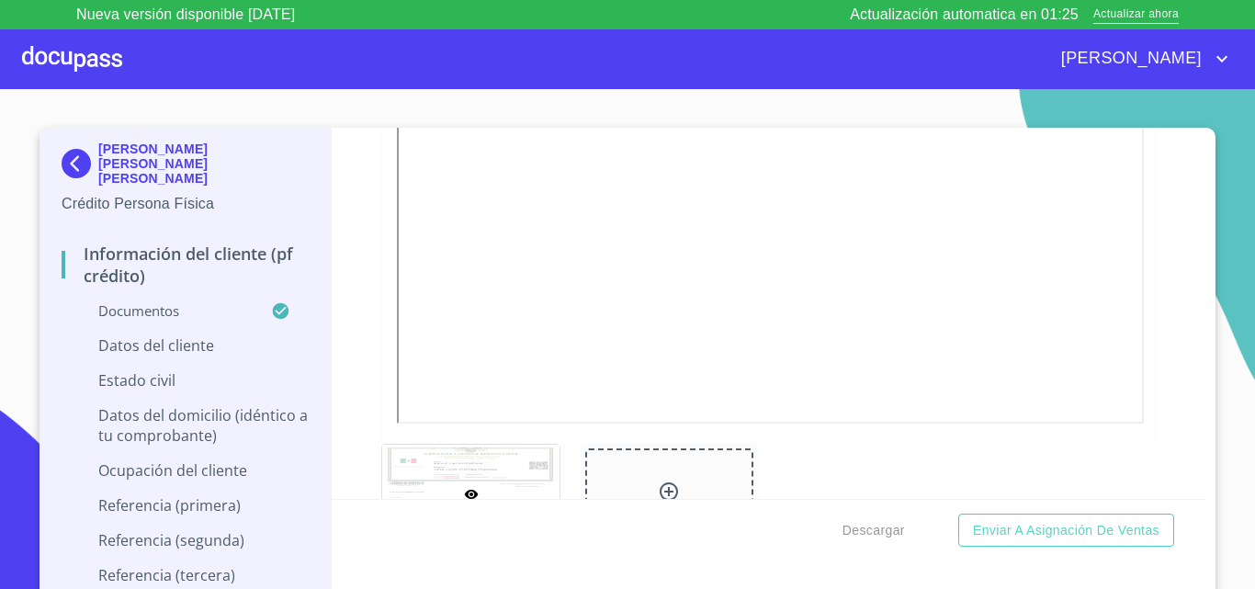
click at [368, 393] on div "Información del cliente (PF crédito) Documentos Documento de identificación.   …" at bounding box center [770, 313] width 876 height 371
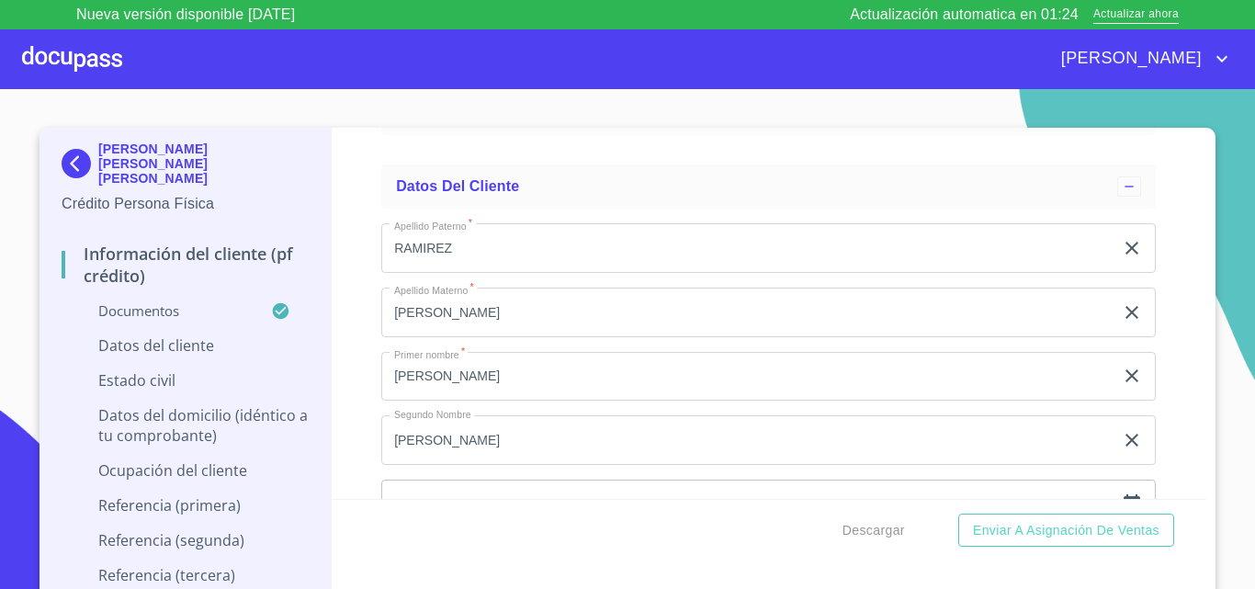
scroll to position [4854, 0]
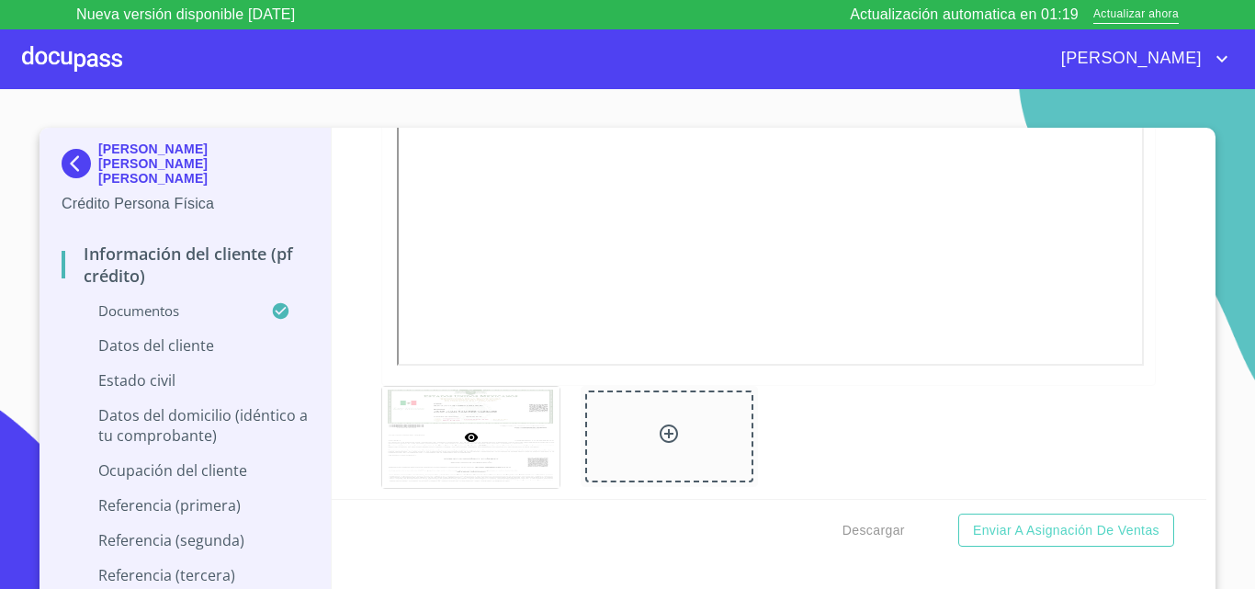
click at [348, 386] on div "Información del cliente (PF crédito) Documentos Documento de identificación.   …" at bounding box center [770, 313] width 876 height 371
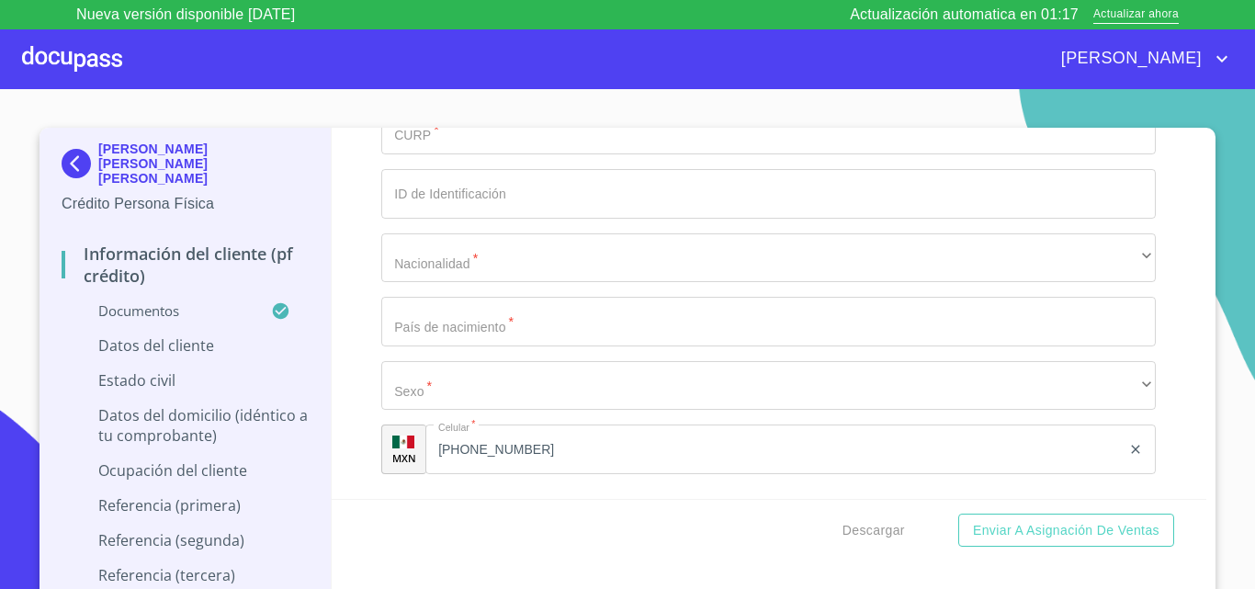
scroll to position [5773, 0]
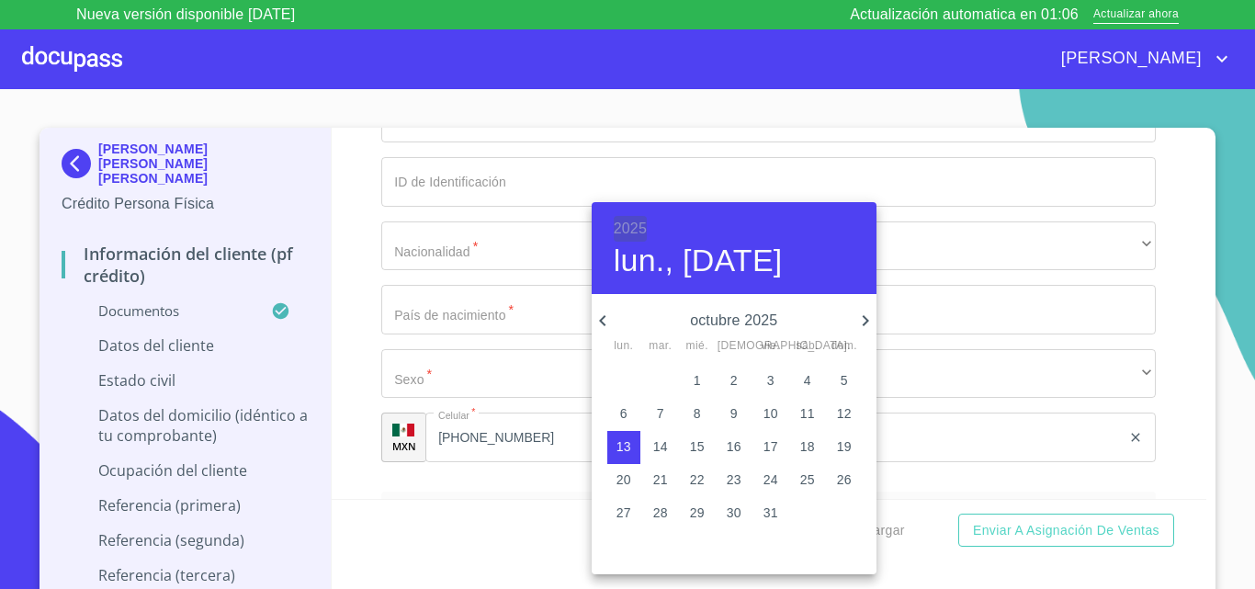
drag, startPoint x: 618, startPoint y: 227, endPoint x: 652, endPoint y: 250, distance: 41.0
click at [618, 226] on h6 "2025" at bounding box center [630, 229] width 33 height 26
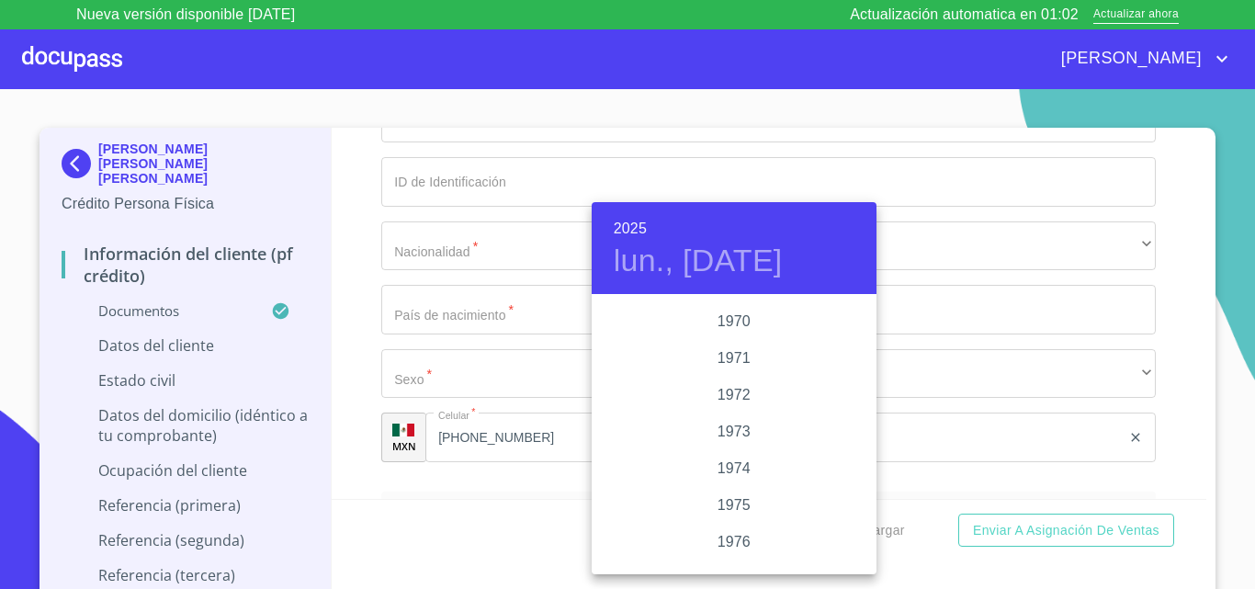
scroll to position [1636, 0]
click at [735, 372] on div "1971" at bounding box center [734, 370] width 285 height 37
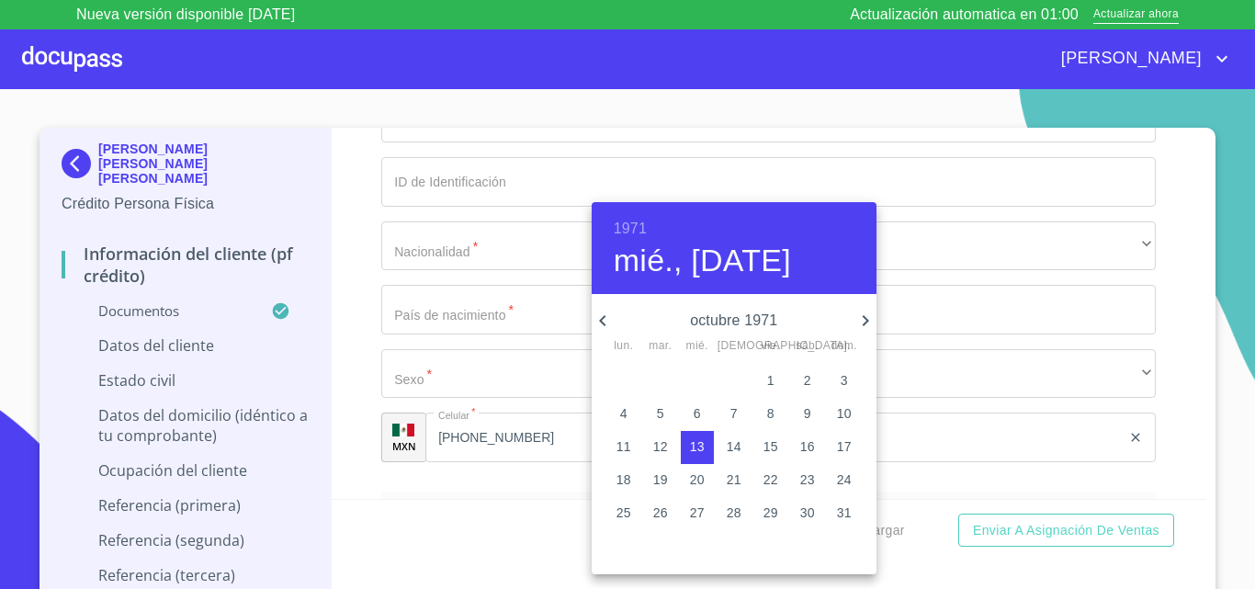
click at [608, 312] on icon "button" at bounding box center [603, 321] width 22 height 22
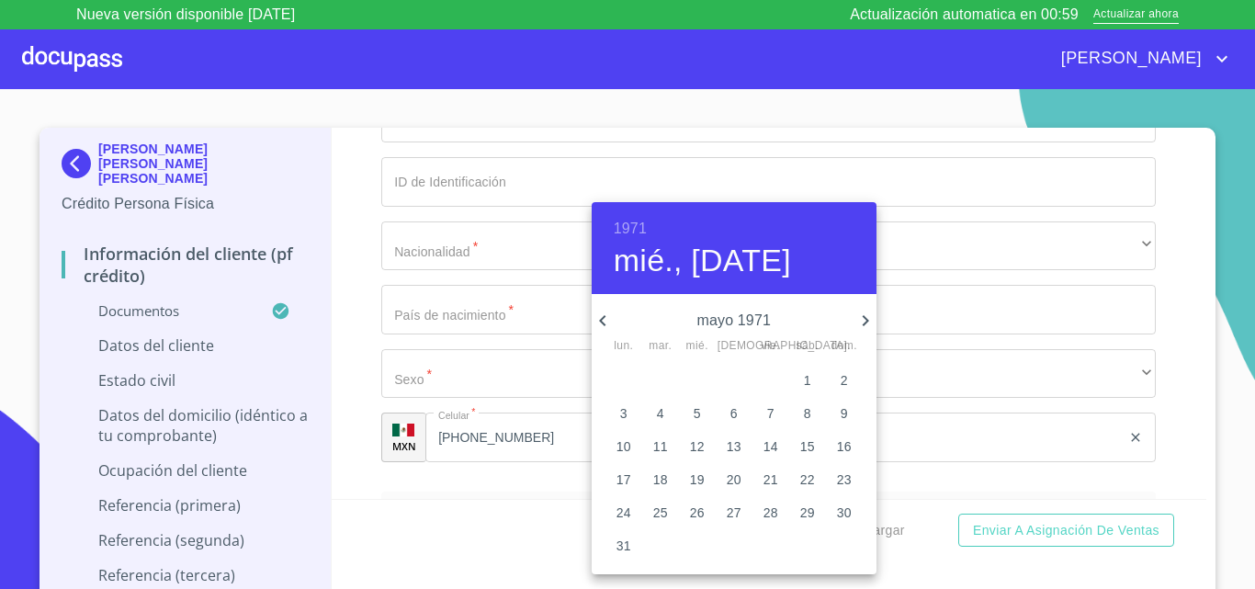
click at [608, 312] on icon "button" at bounding box center [603, 321] width 22 height 22
click at [734, 437] on button "15" at bounding box center [734, 447] width 33 height 33
type input "15 de abr. de 1971"
click at [328, 343] on div at bounding box center [627, 294] width 1255 height 589
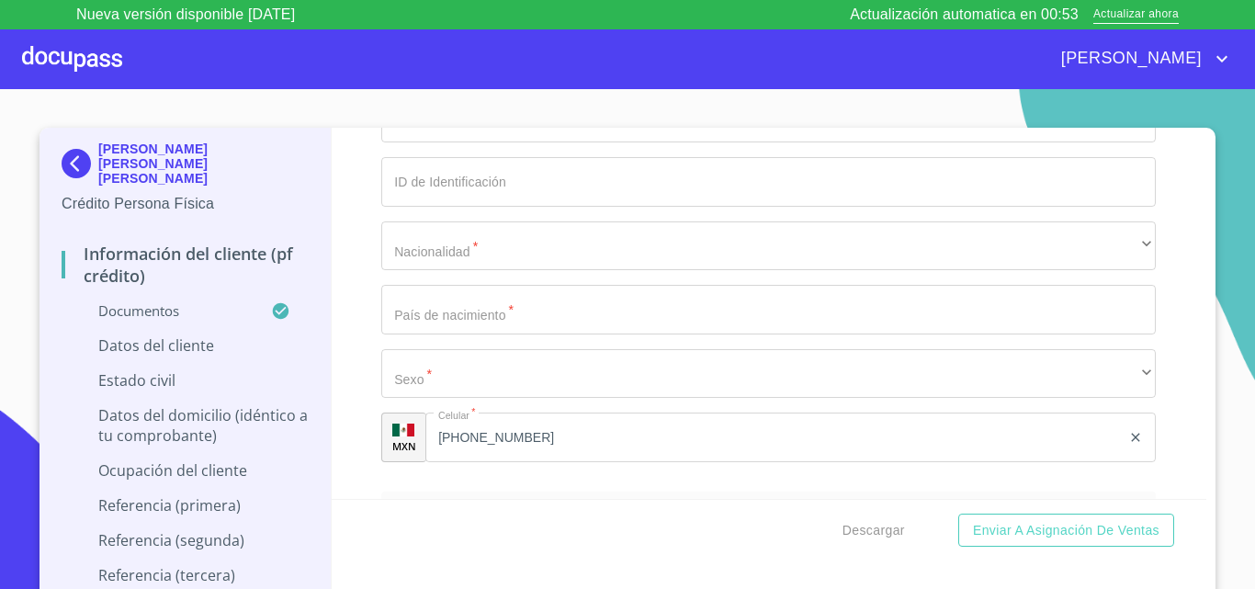
scroll to position [5957, 0]
